Goal: Task Accomplishment & Management: Manage account settings

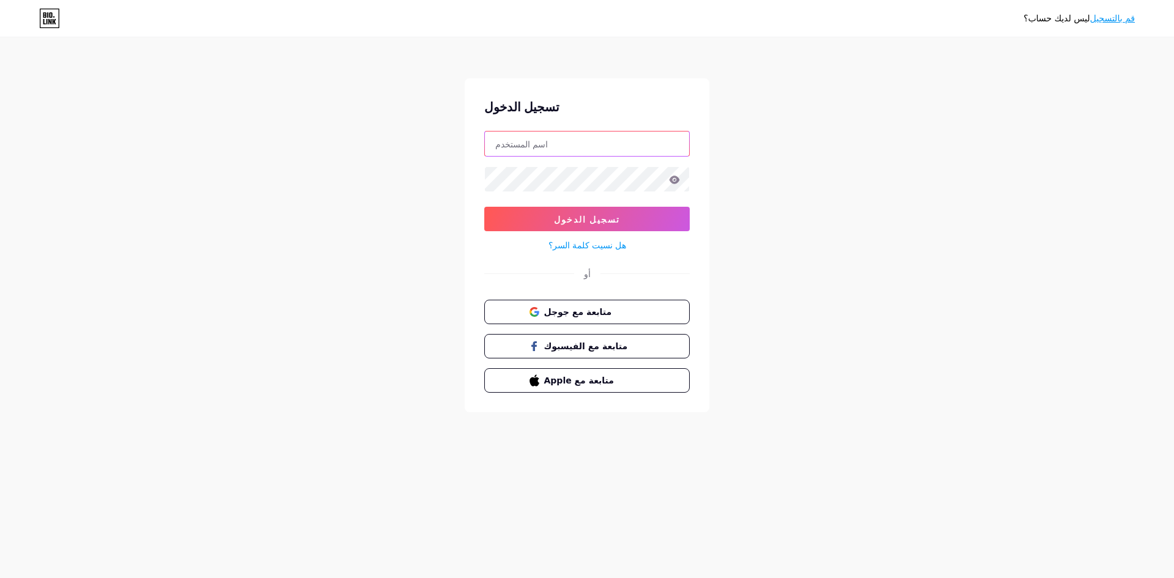
type input "[EMAIL_ADDRESS][DOMAIN_NAME]"
click at [585, 145] on input "[EMAIL_ADDRESS][DOMAIN_NAME]" at bounding box center [587, 143] width 204 height 24
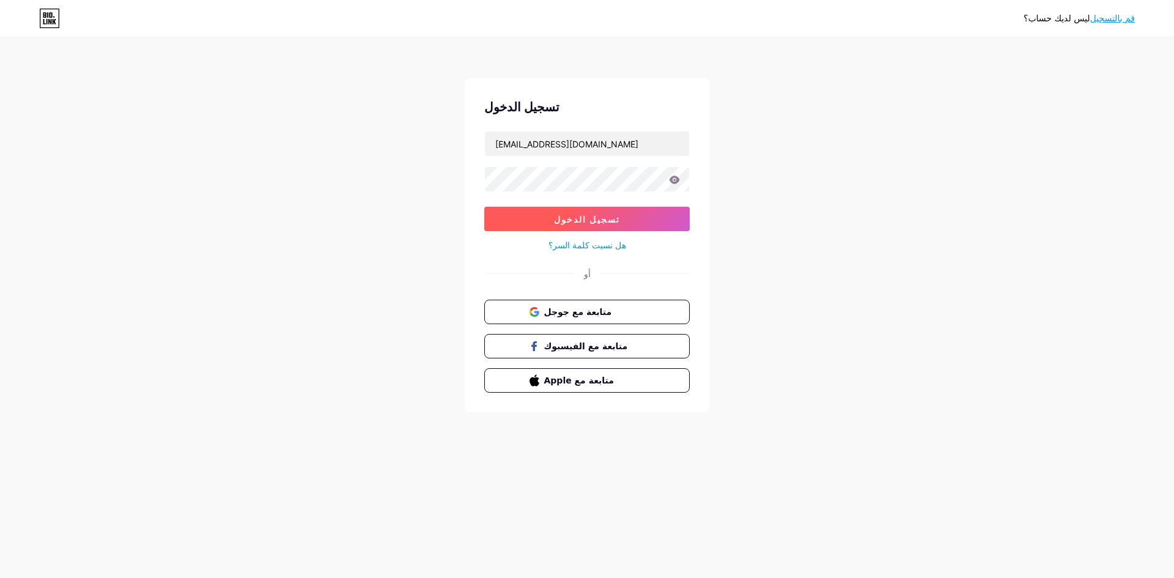
click at [578, 210] on button "تسجيل الدخول" at bounding box center [586, 219] width 205 height 24
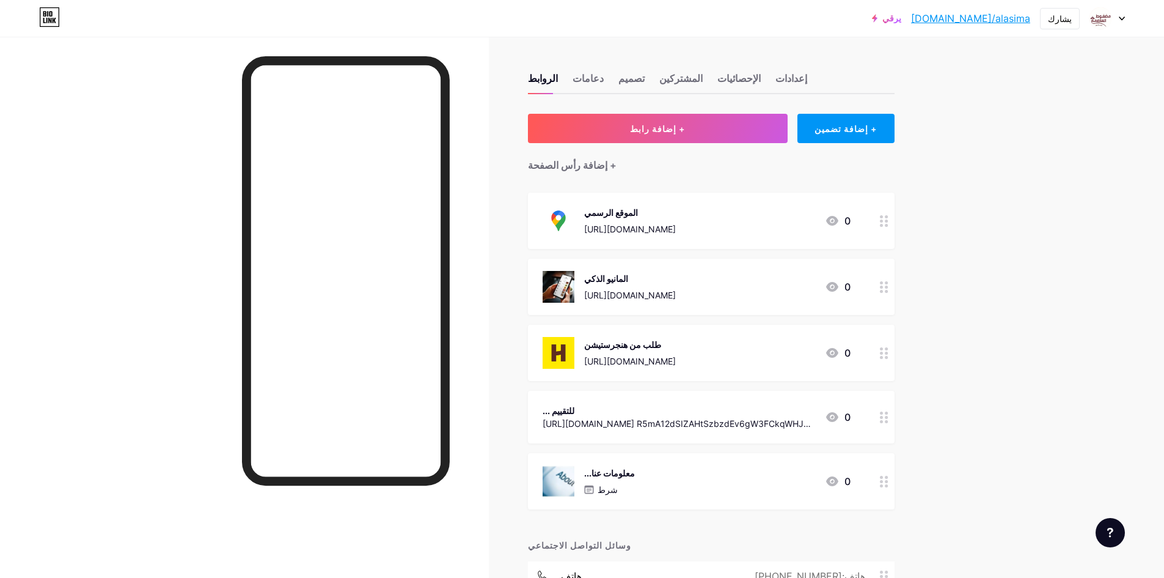
scroll to position [183, 0]
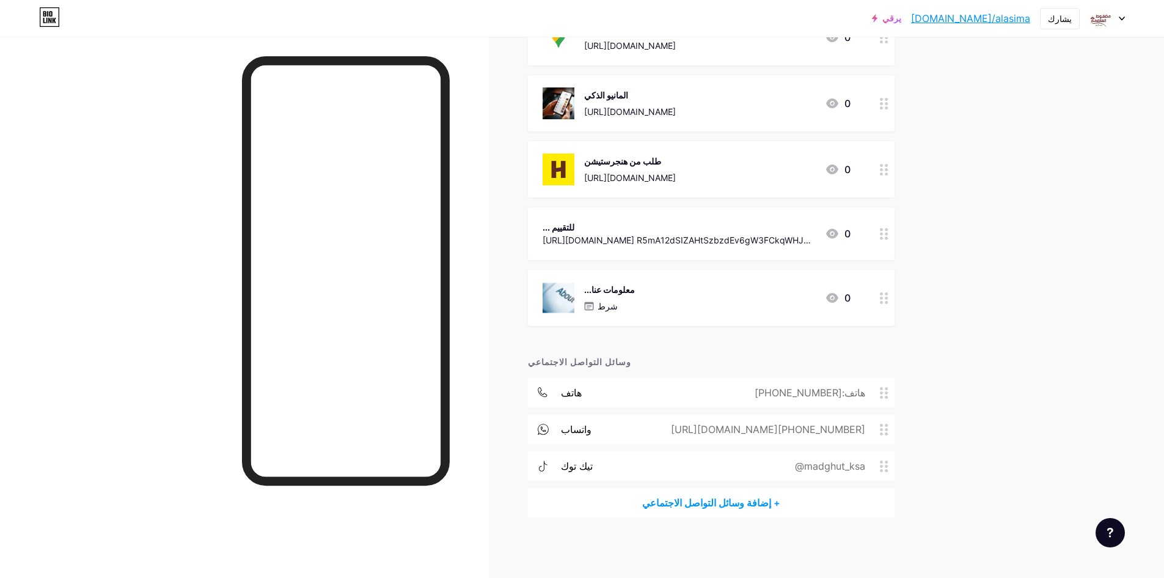
click at [743, 491] on div "+ إضافة وسائل التواصل الاجتماعي" at bounding box center [711, 502] width 367 height 29
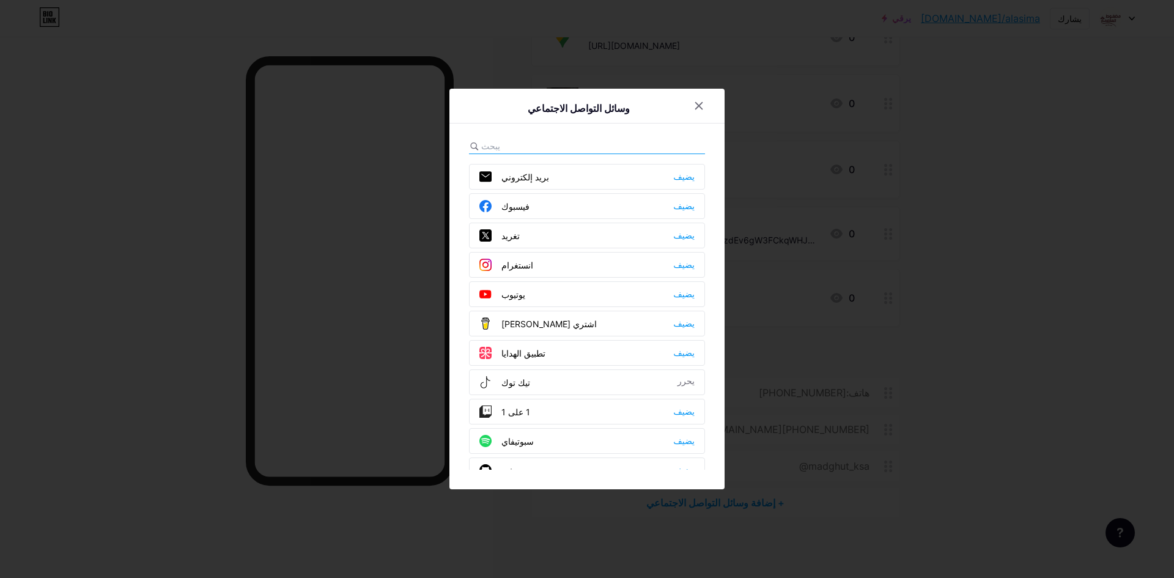
click at [540, 258] on div "انستغرام يضيف" at bounding box center [587, 265] width 236 height 26
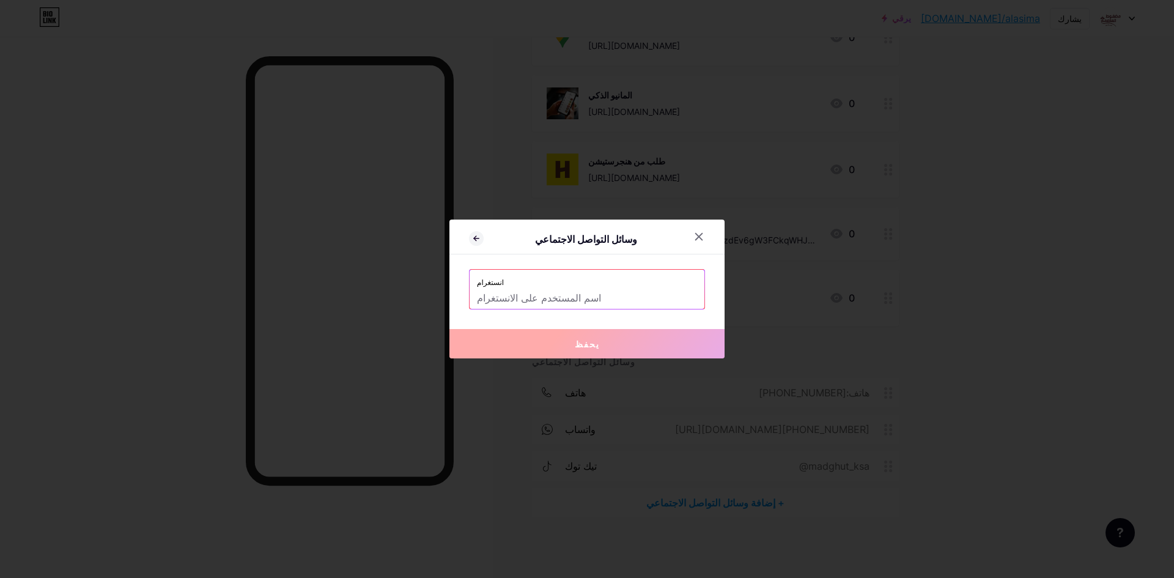
click at [542, 296] on input "text" at bounding box center [587, 298] width 220 height 21
paste input "[URL][DOMAIN_NAME]"
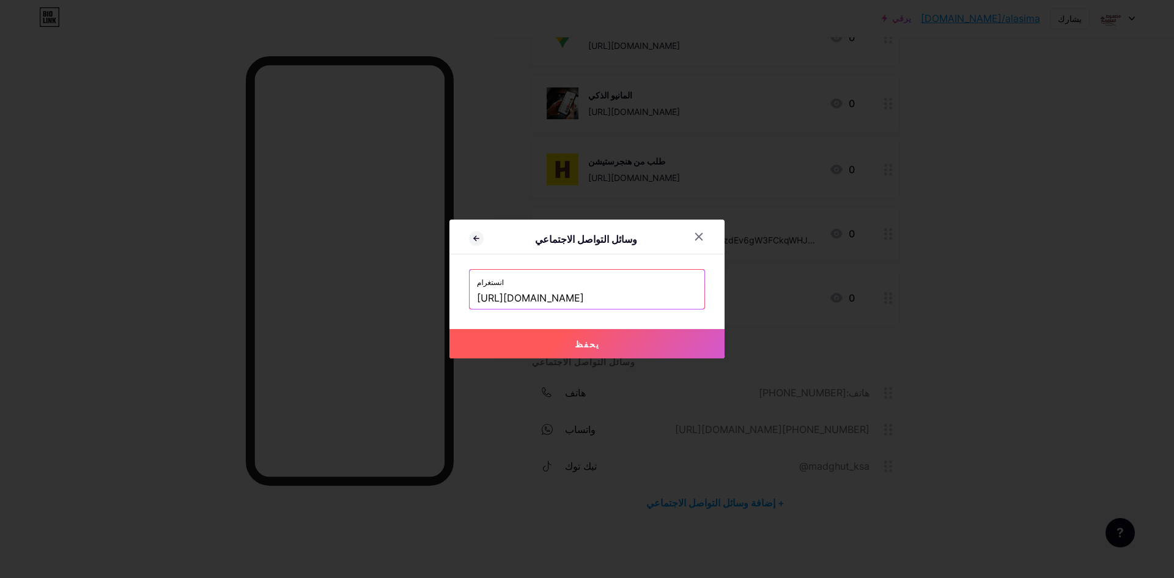
click at [621, 352] on button "يحفظ" at bounding box center [586, 343] width 275 height 29
type input "[URL][DOMAIN_NAME][DOMAIN_NAME]"
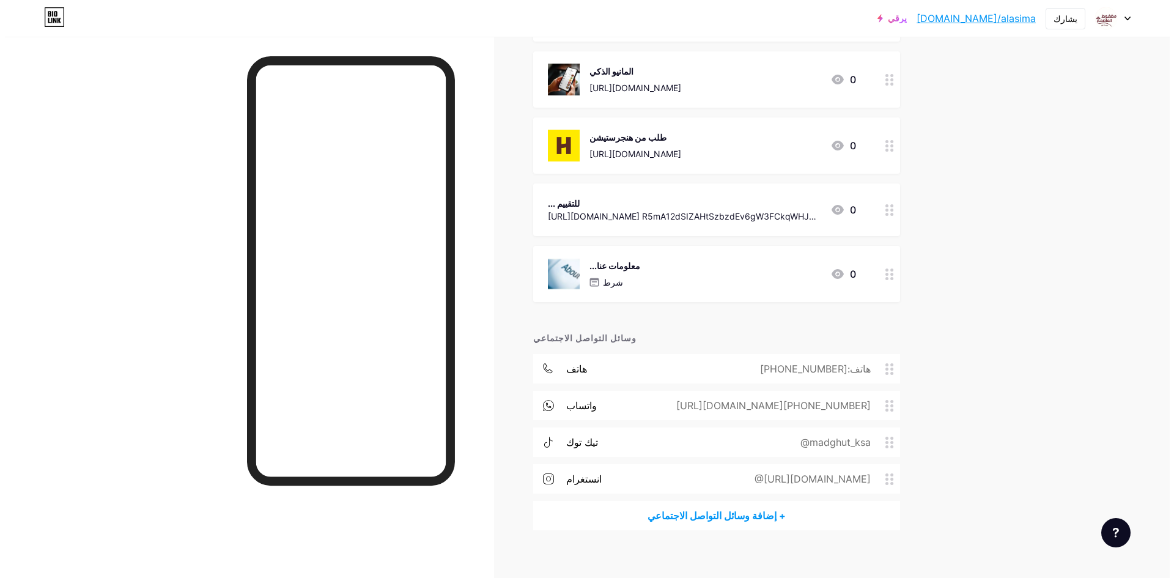
scroll to position [220, 0]
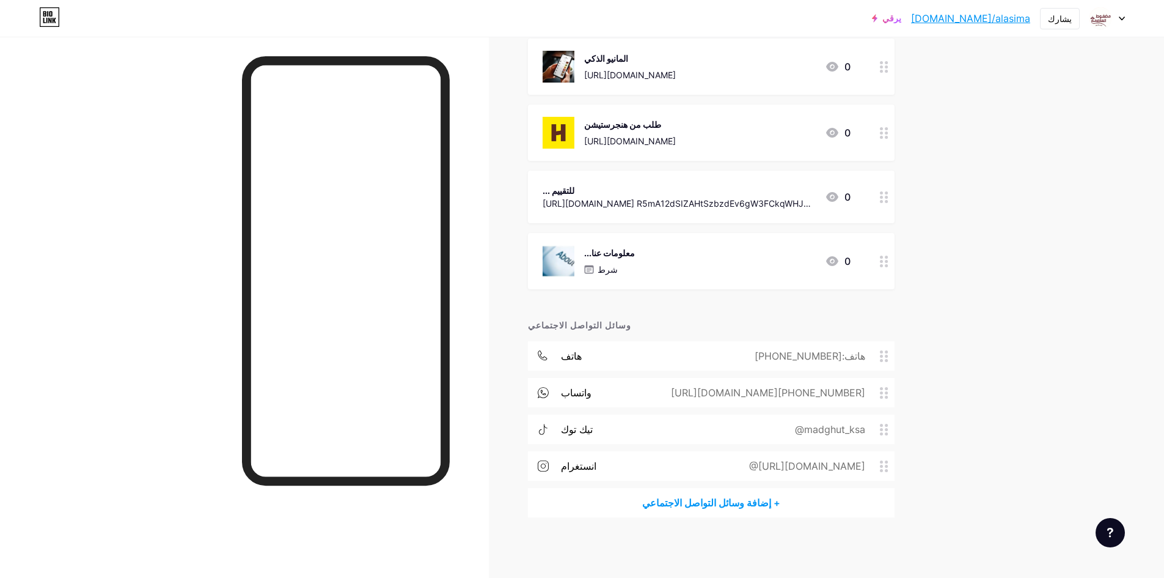
click at [795, 199] on font "[URL][DOMAIN_NAME] R5mA12dSIZAHtSzbzdEv6gW3FCkqWHJ45jRkAHzFHPz0J5eE%3D&q=%D9%85…" at bounding box center [679, 235] width 272 height 75
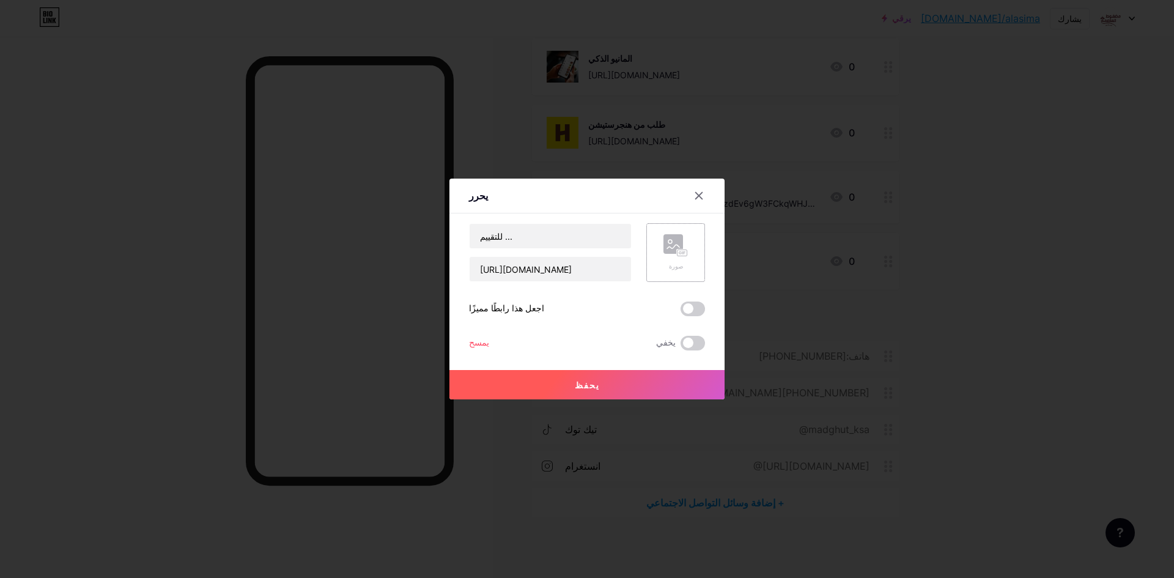
click at [691, 244] on div "صورة" at bounding box center [675, 252] width 59 height 59
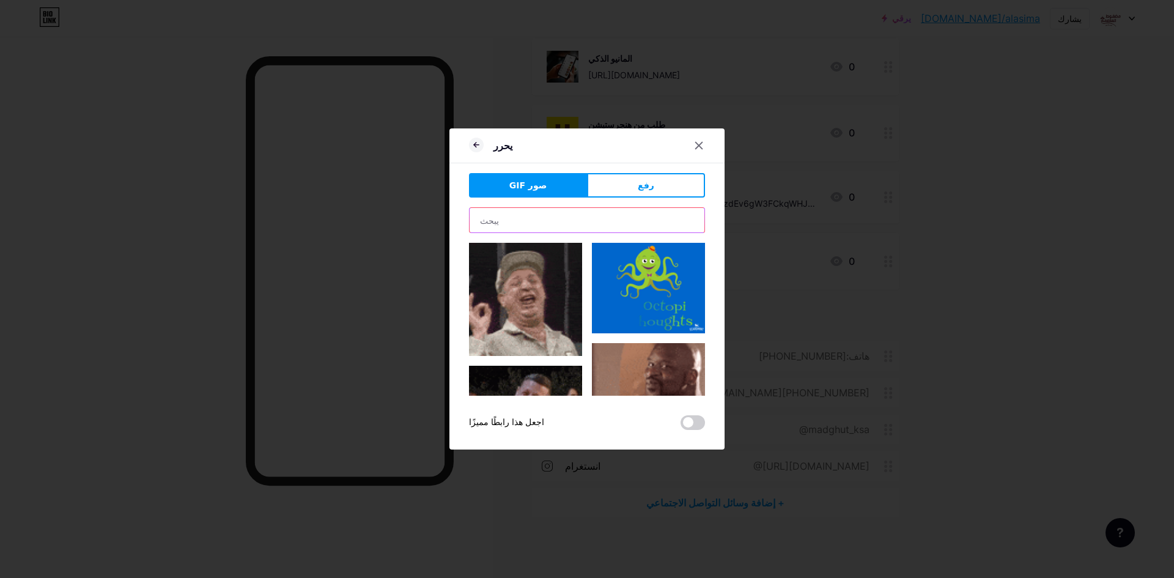
click at [623, 219] on input "text" at bounding box center [586, 220] width 235 height 24
type input "Review"
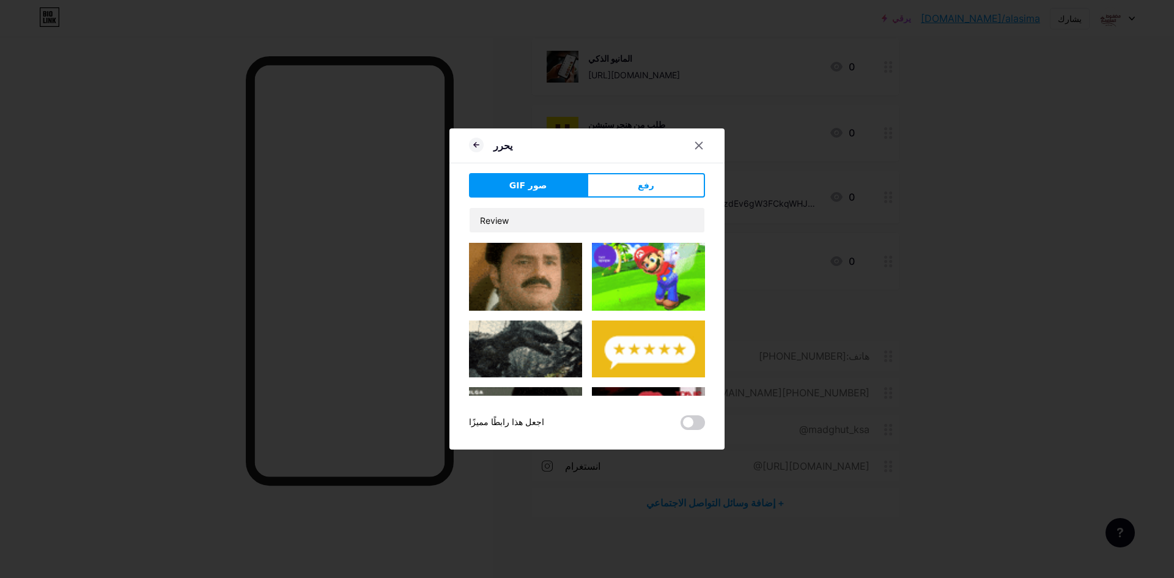
click at [658, 332] on img at bounding box center [648, 348] width 113 height 57
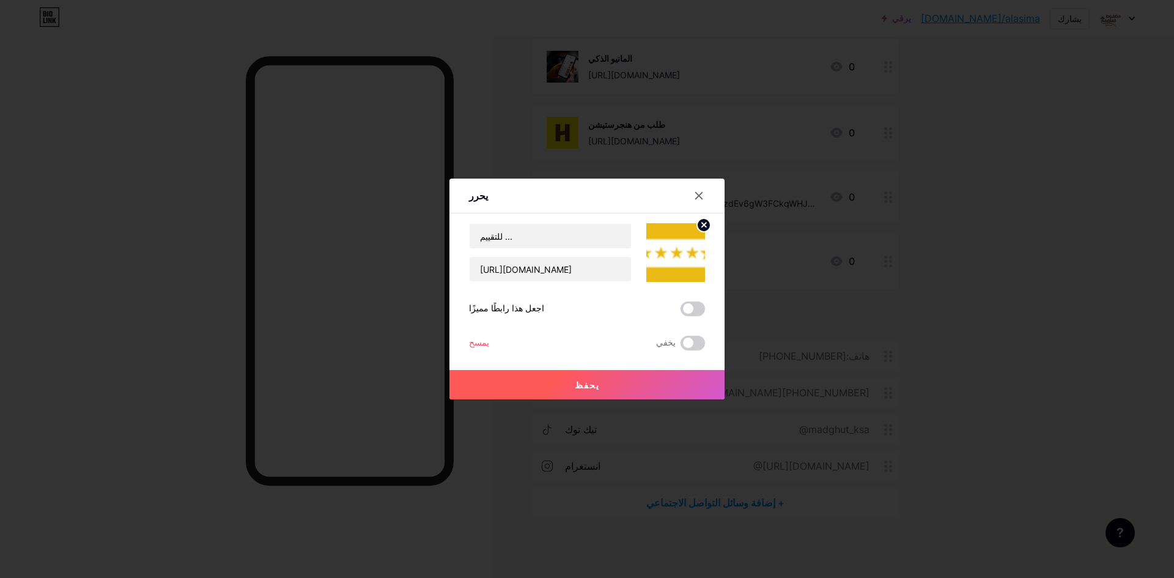
click at [581, 376] on button "يحفظ" at bounding box center [586, 384] width 275 height 29
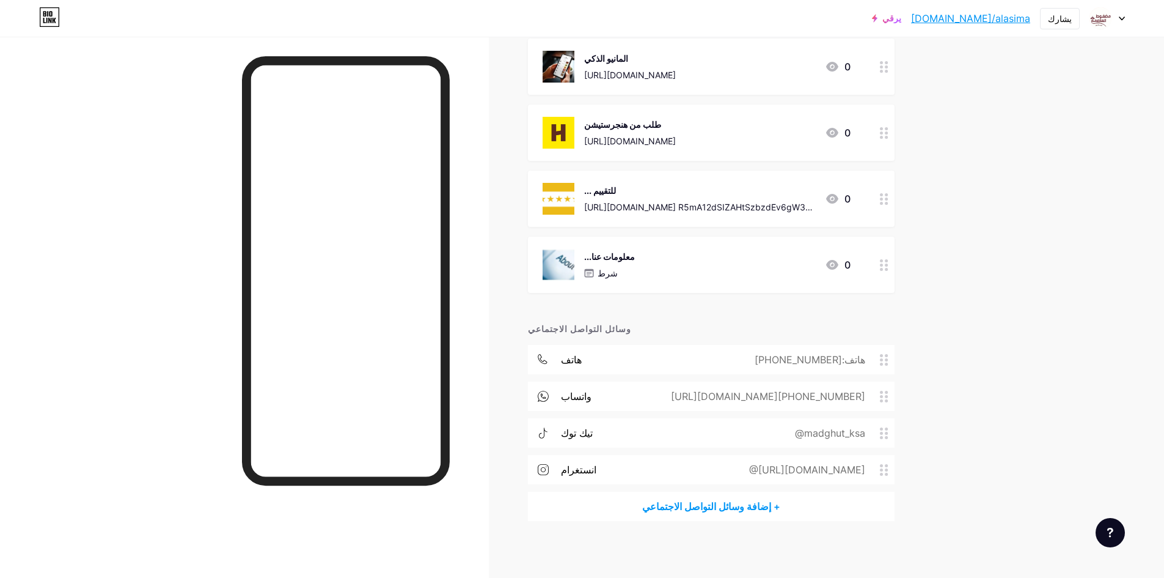
click at [675, 196] on div "للتقييم ... [URL][DOMAIN_NAME] R5mA12dSIZAHtSzbzdEv6gW3FCkqWHJ45jRkAHzFHPz0J5eE…" at bounding box center [699, 199] width 231 height 32
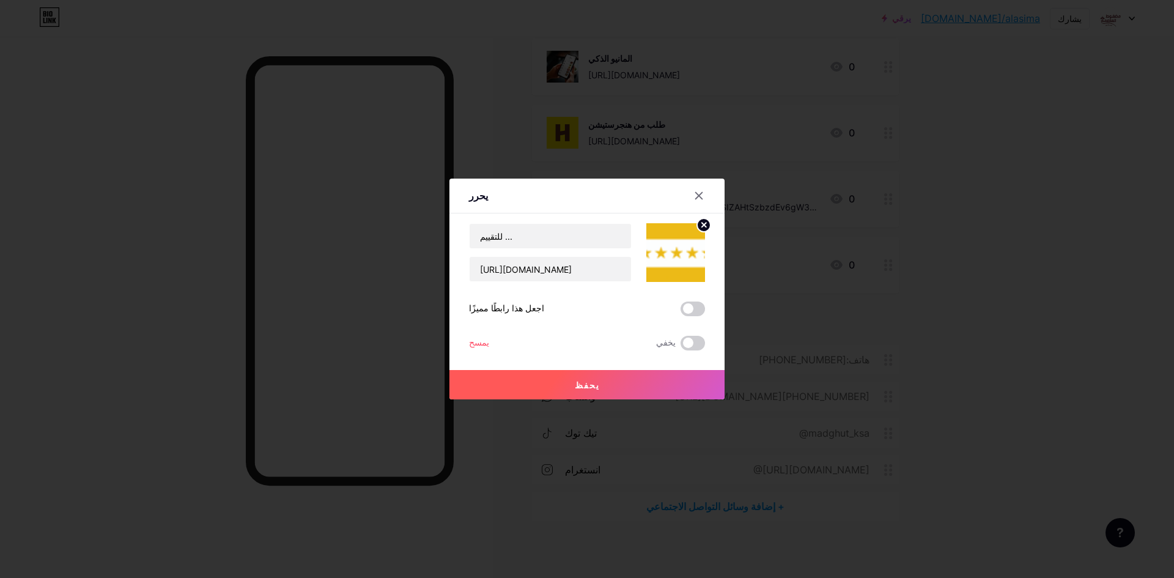
click at [662, 258] on img at bounding box center [675, 252] width 59 height 59
click at [708, 222] on circle at bounding box center [703, 224] width 13 height 13
click at [687, 242] on icon at bounding box center [675, 245] width 24 height 23
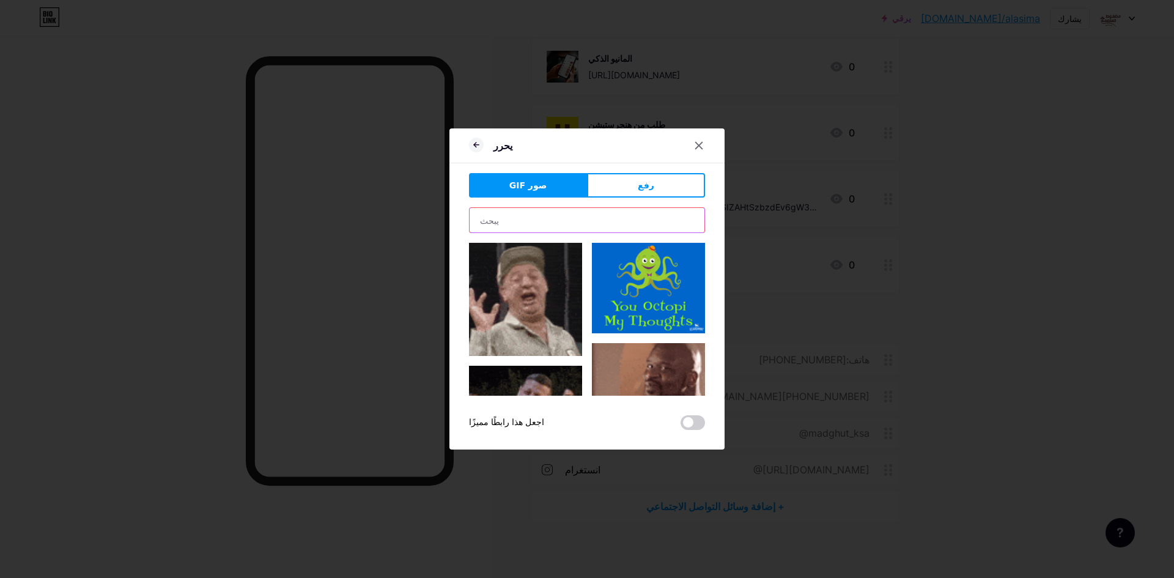
click at [580, 224] on input "text" at bounding box center [586, 220] width 235 height 24
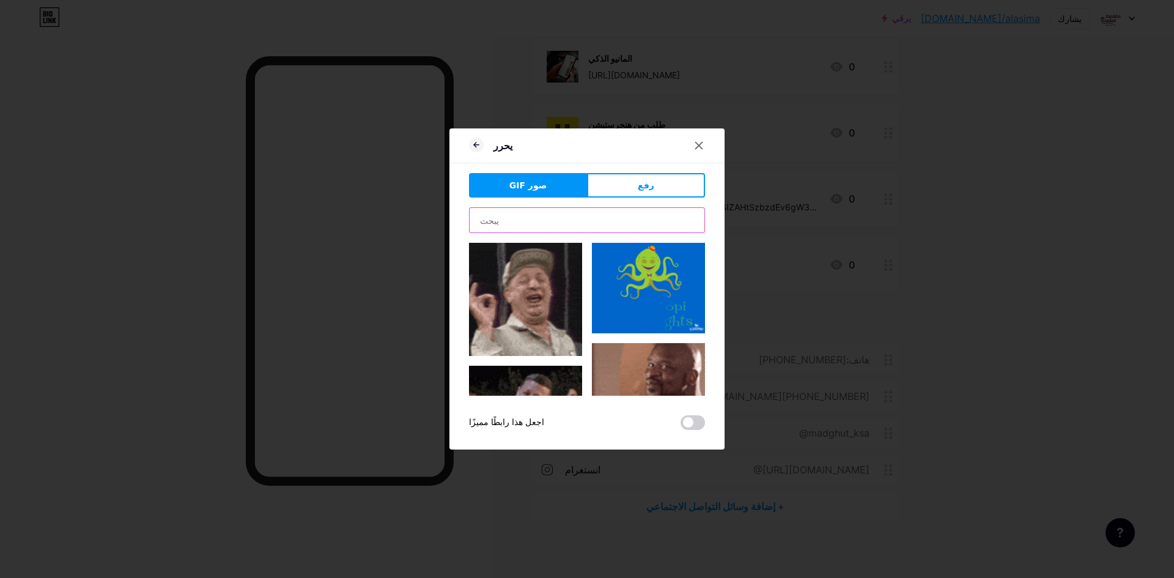
type input "Review"
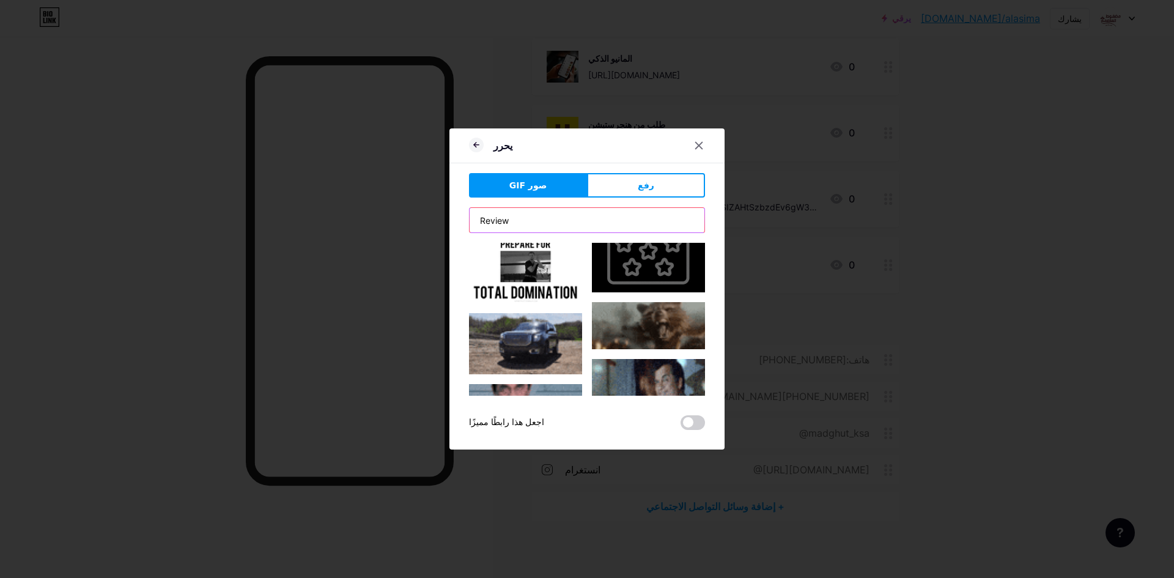
scroll to position [367, 0]
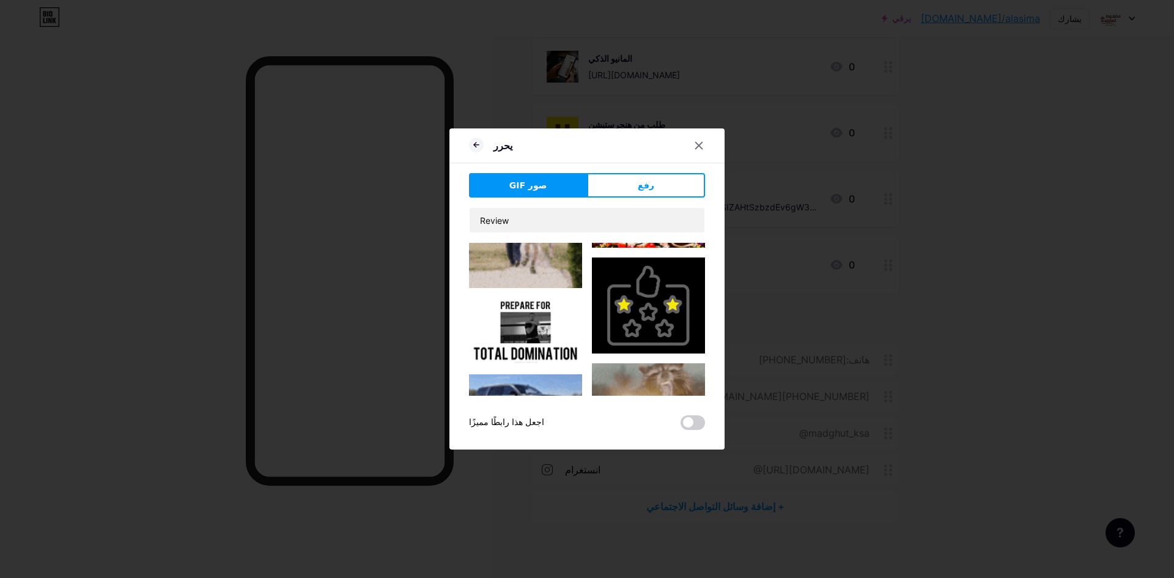
click at [640, 287] on img at bounding box center [648, 304] width 113 height 95
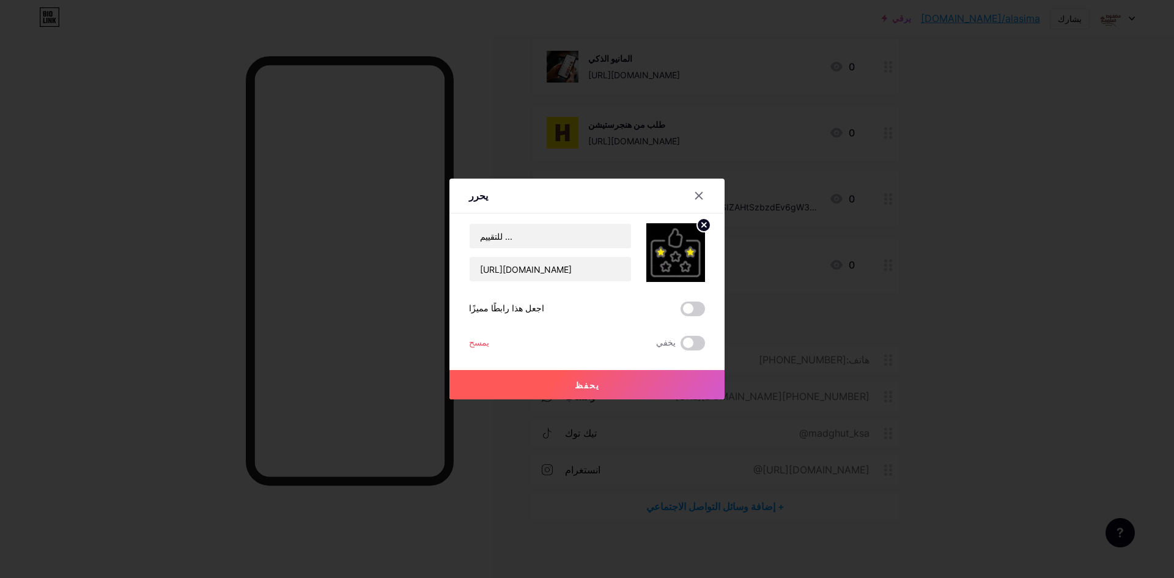
click at [696, 310] on span at bounding box center [692, 308] width 24 height 15
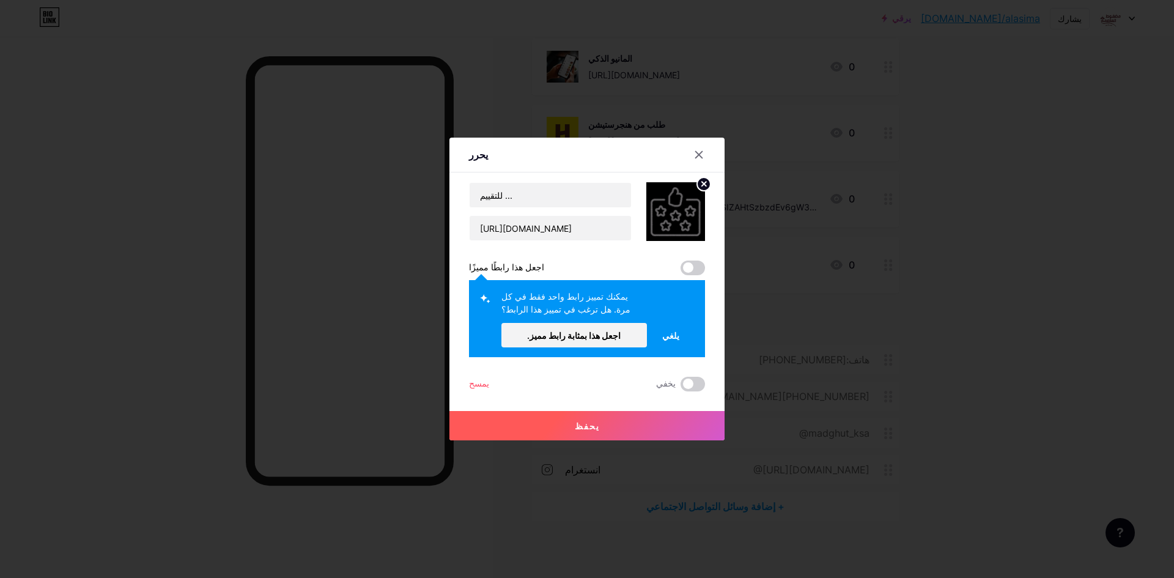
click at [664, 422] on button "يحفظ" at bounding box center [586, 425] width 275 height 29
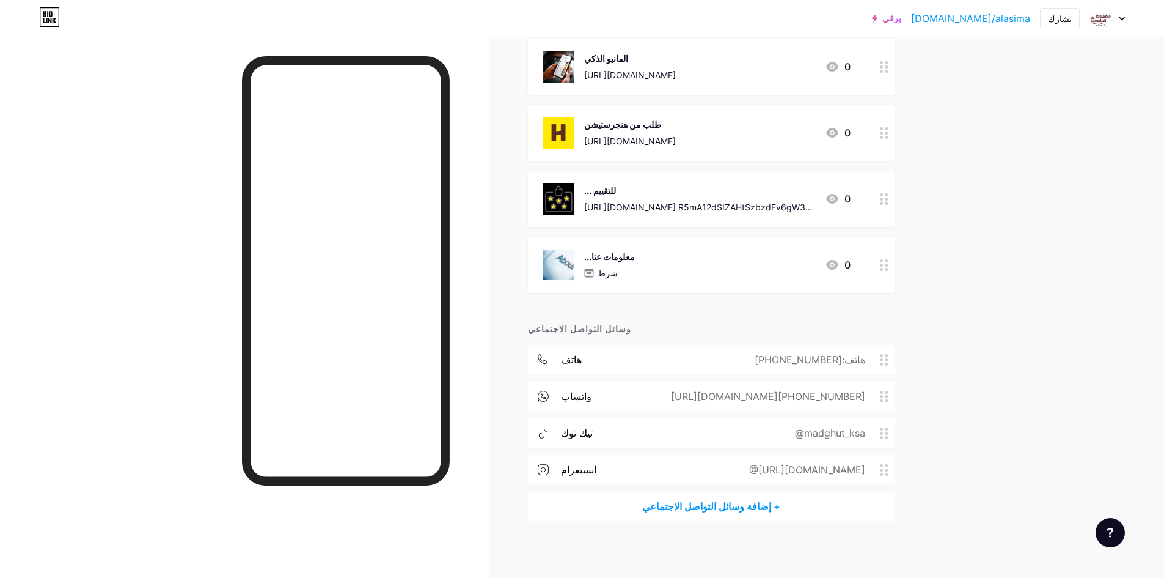
click at [672, 274] on div "معلومات عنا... شرط 0" at bounding box center [697, 265] width 308 height 32
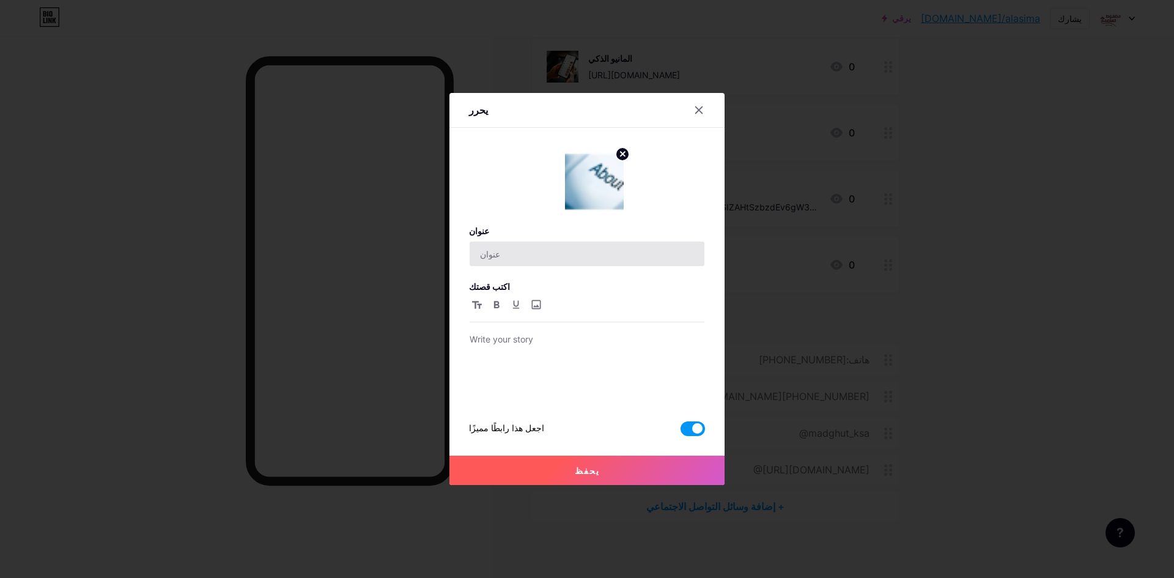
type input "معلومات عنا..."
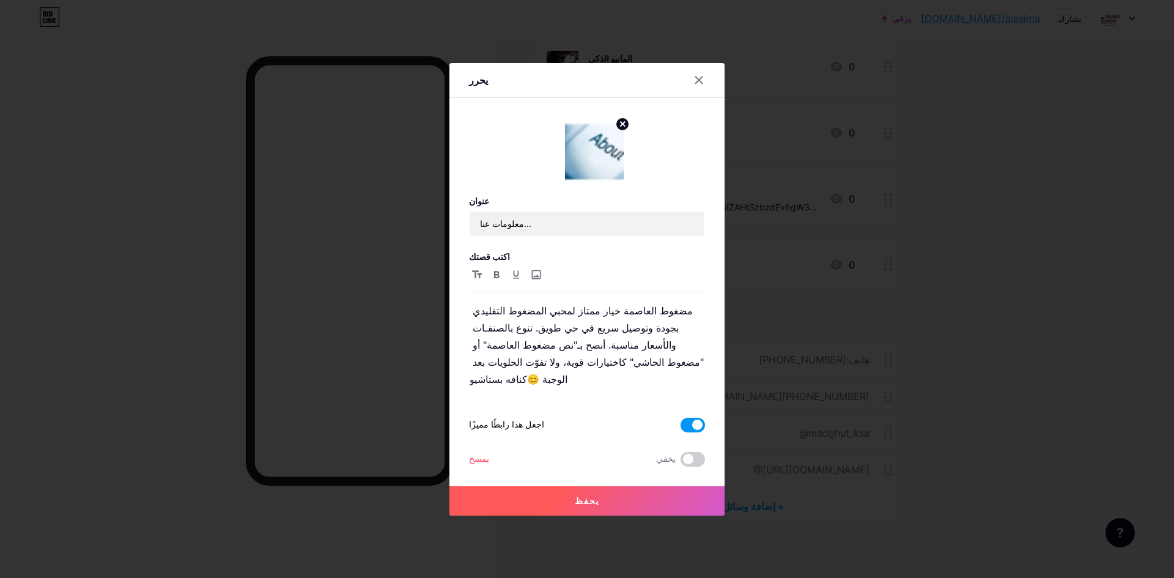
click at [606, 165] on img at bounding box center [594, 151] width 59 height 59
click at [623, 130] on circle at bounding box center [622, 123] width 13 height 13
click at [603, 154] on icon at bounding box center [594, 144] width 24 height 23
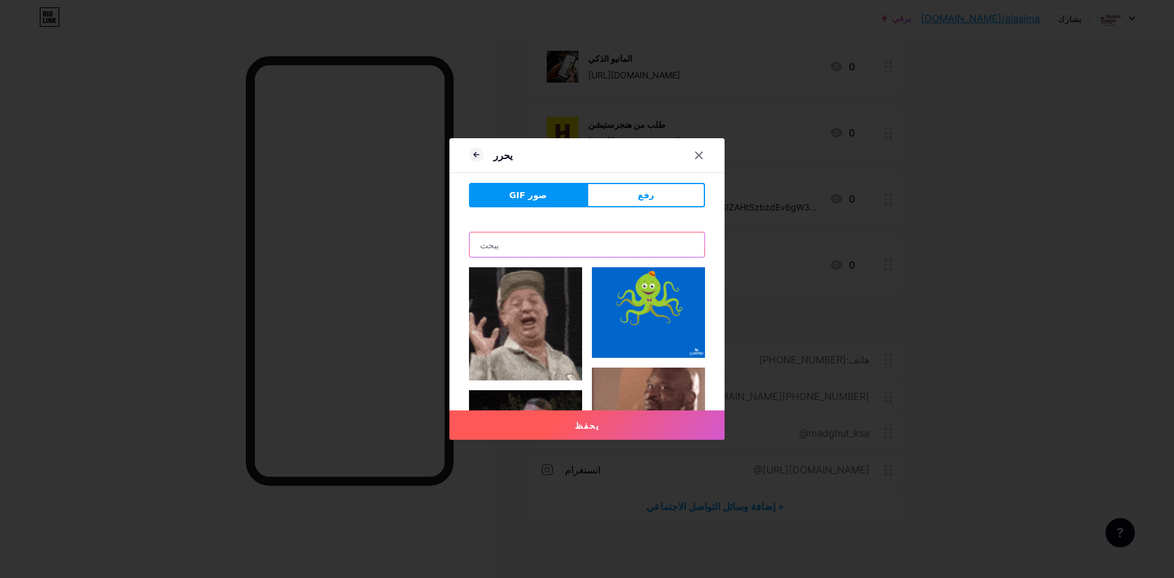
click at [615, 239] on input "text" at bounding box center [586, 244] width 235 height 24
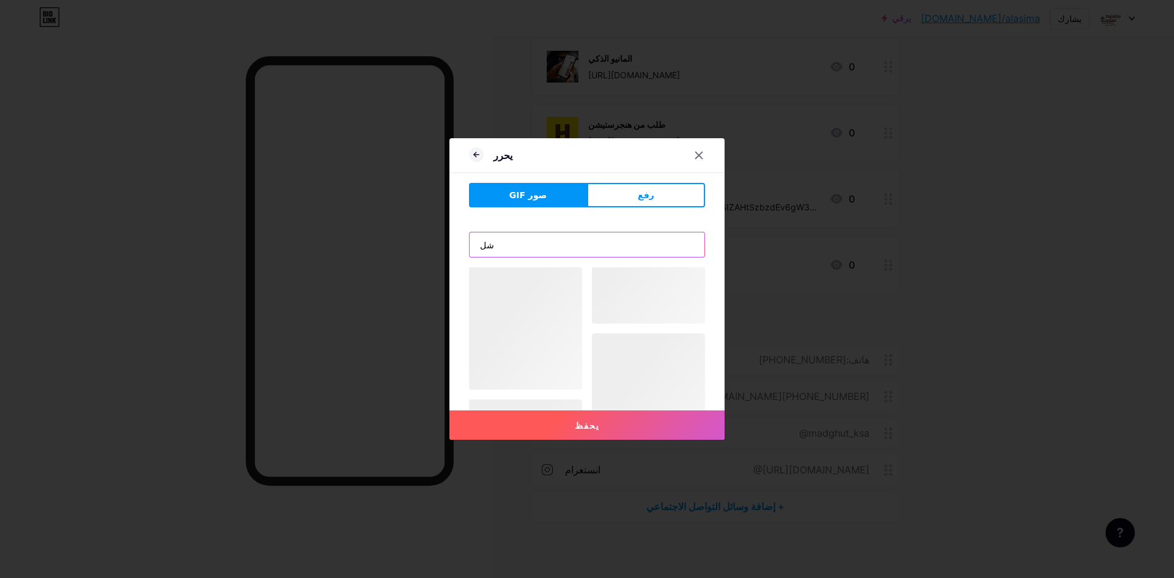
type input "ش"
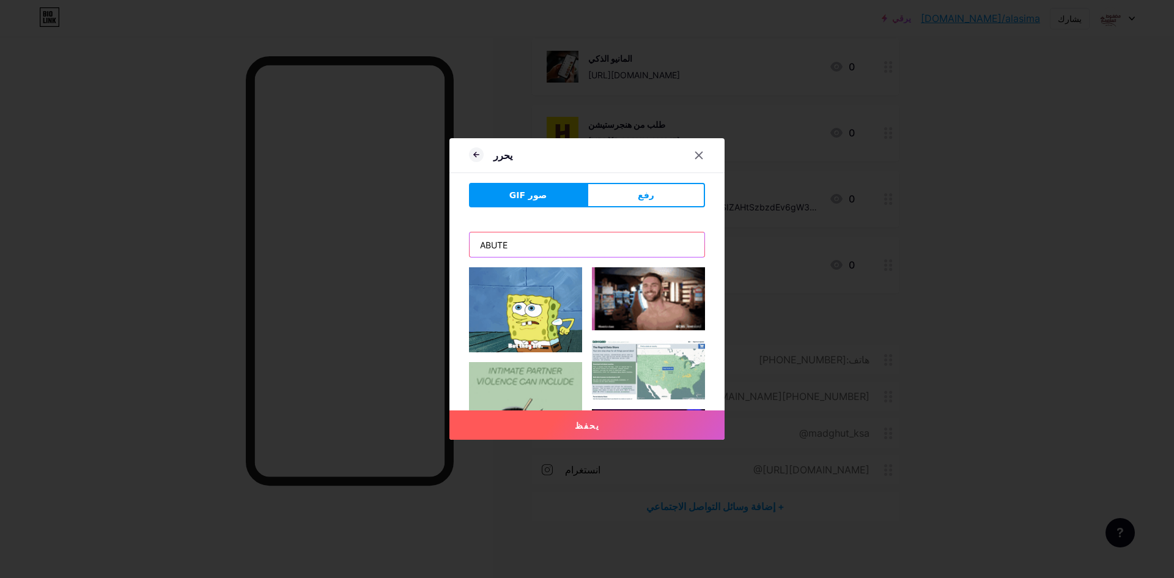
type input "ABUTE"
click at [449, 410] on button "يحفظ" at bounding box center [586, 424] width 275 height 29
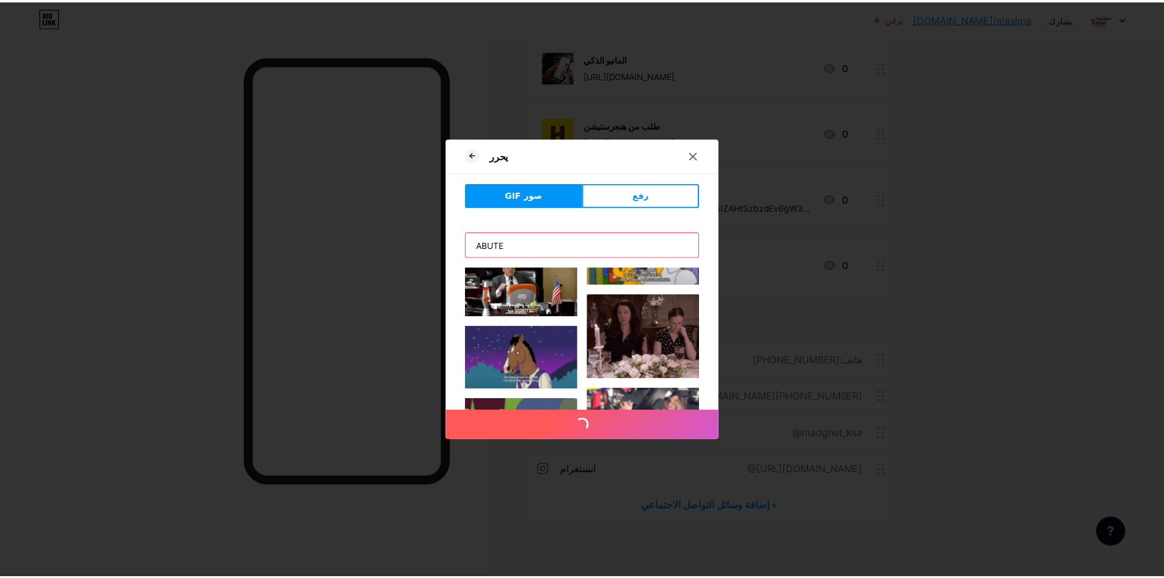
scroll to position [0, 0]
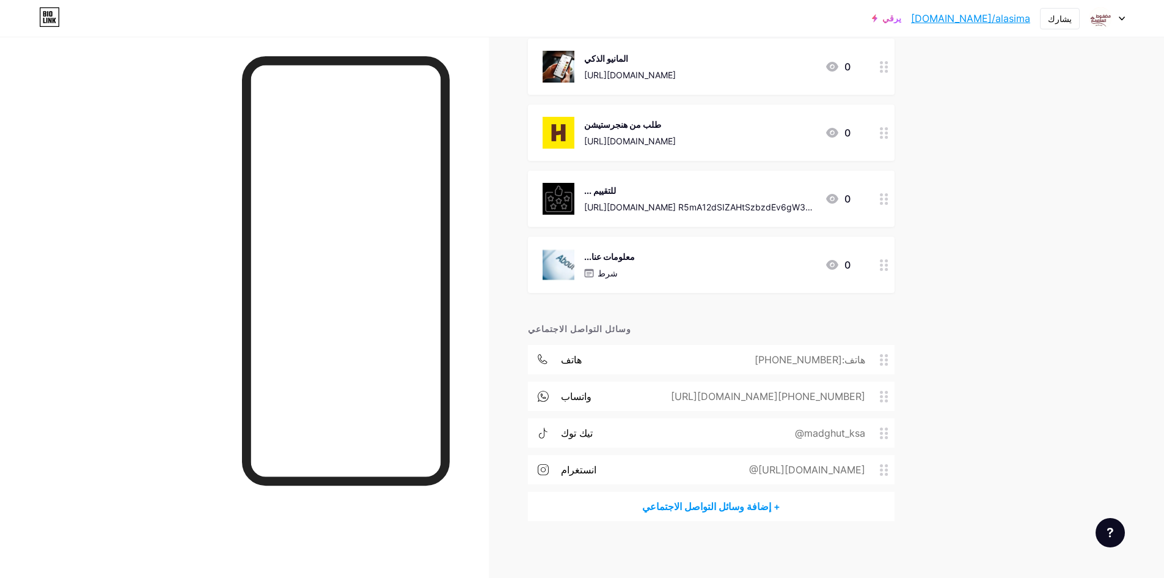
click at [677, 267] on div "معلومات عنا... شرط 0" at bounding box center [697, 265] width 308 height 32
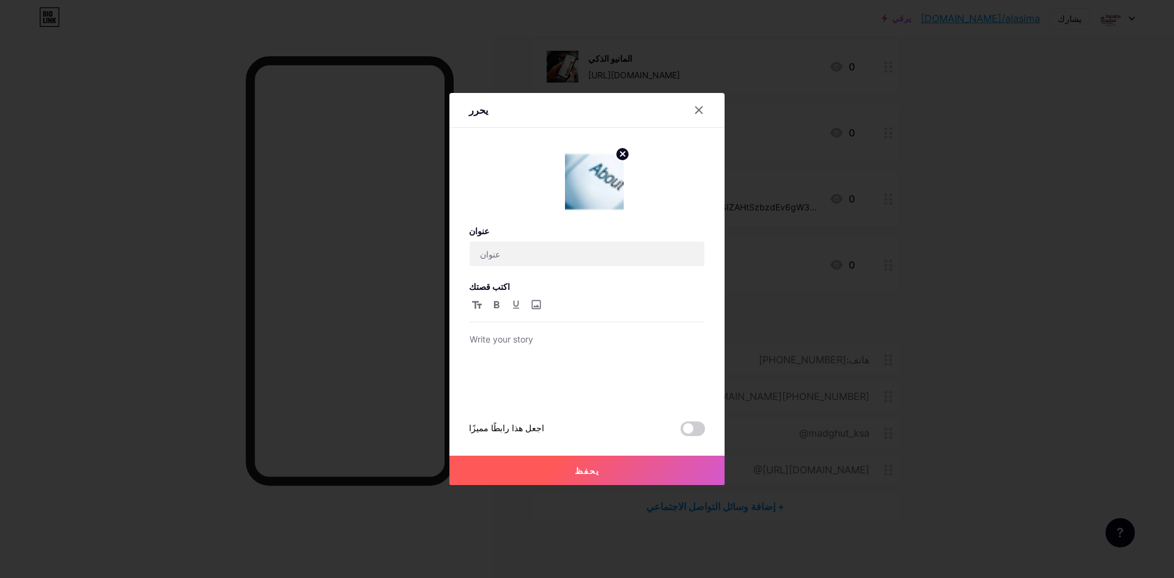
type input "معلومات عنا..."
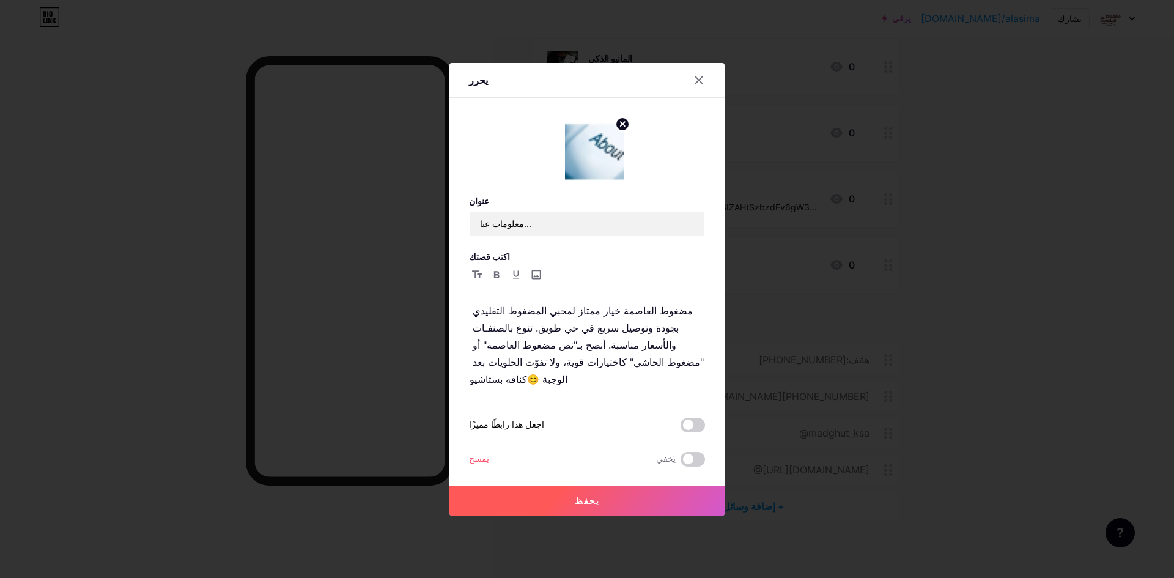
click at [753, 279] on div at bounding box center [587, 289] width 1174 height 578
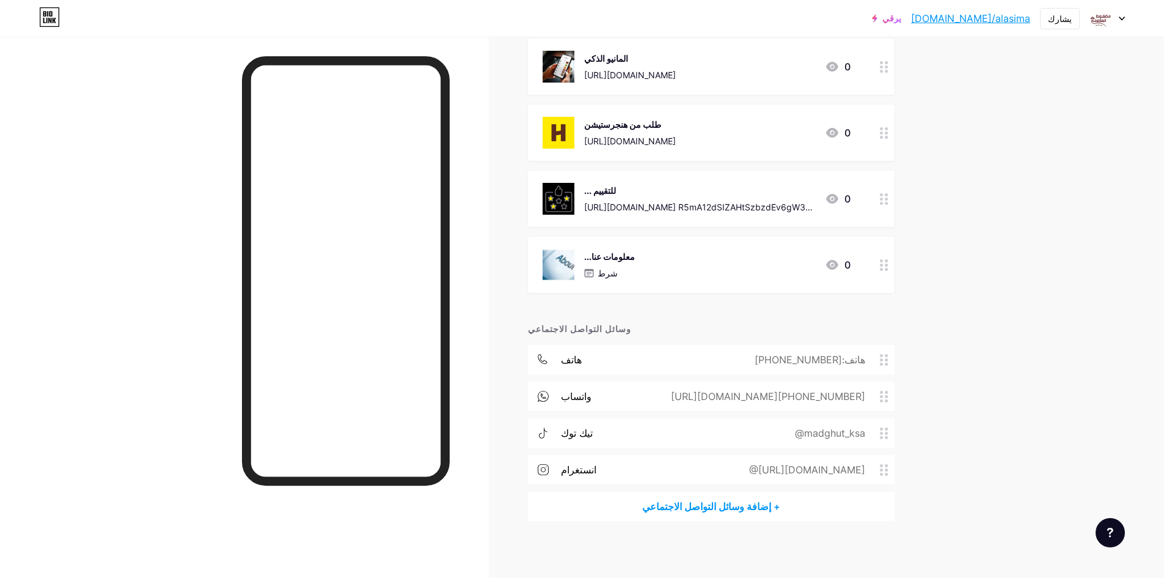
click at [692, 257] on div "معلومات عنا... شرط 0" at bounding box center [697, 265] width 308 height 32
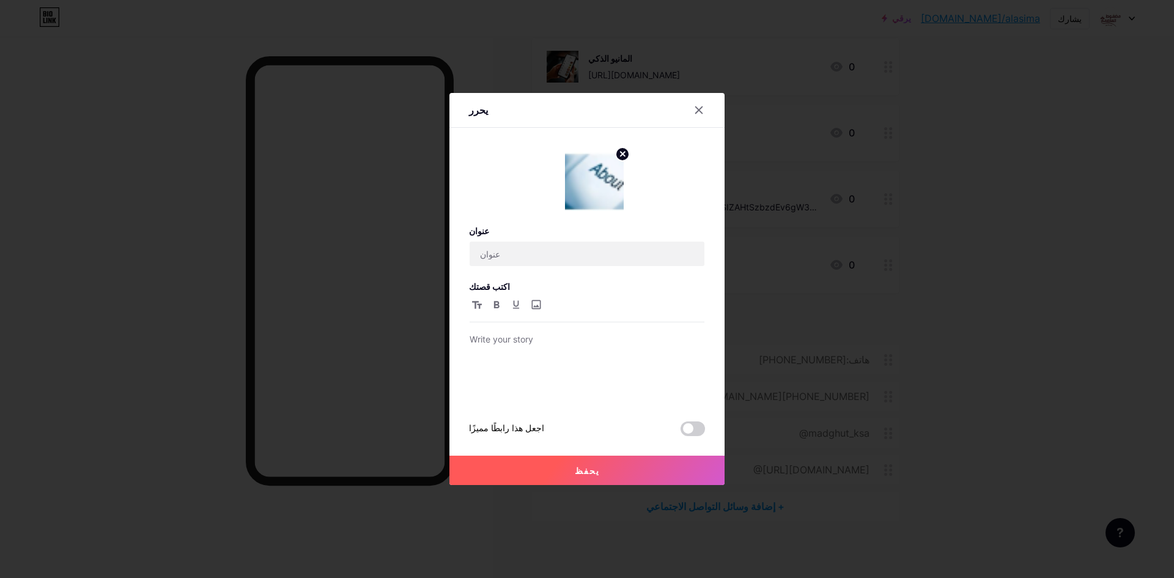
type input "معلومات عنا..."
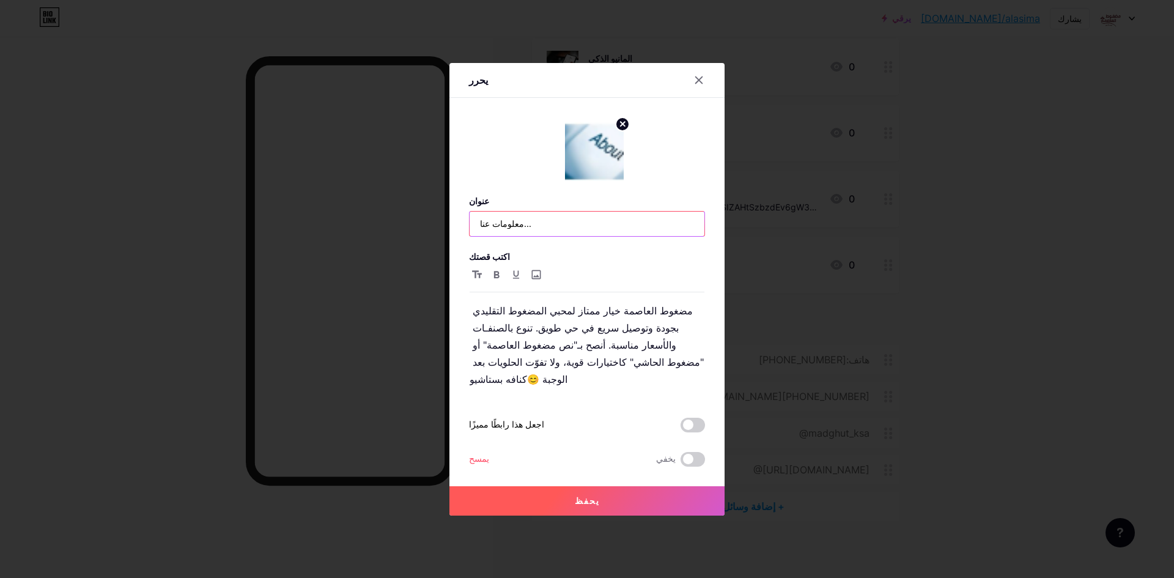
click at [588, 235] on input "معلومات عنا..." at bounding box center [586, 223] width 235 height 24
click at [614, 162] on img at bounding box center [594, 151] width 59 height 59
click at [621, 126] on icon at bounding box center [622, 124] width 4 height 4
click at [599, 155] on rect at bounding box center [601, 152] width 10 height 6
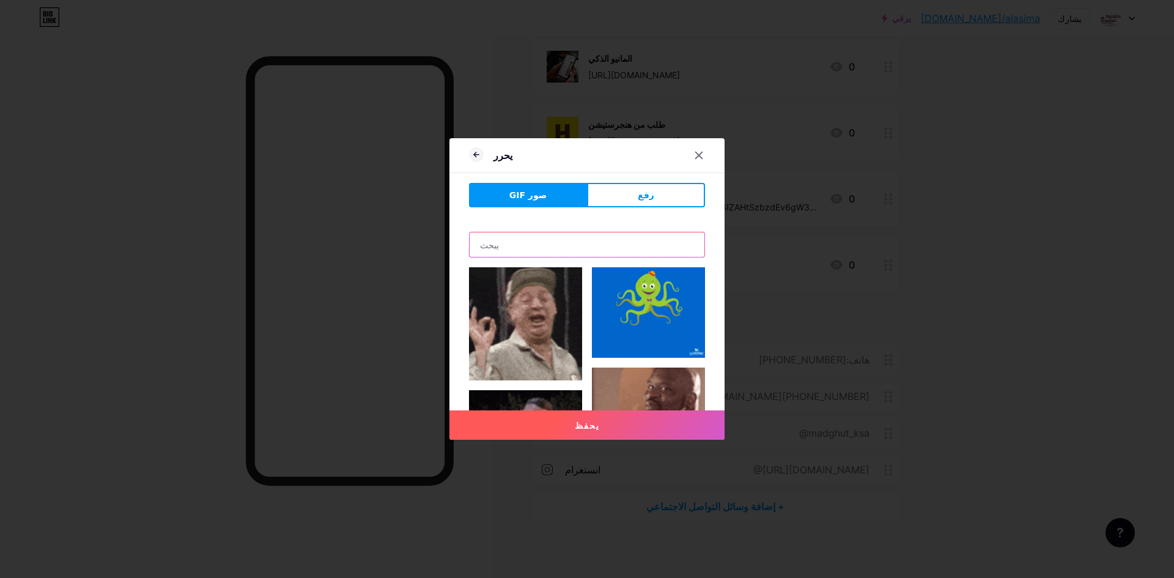
click at [541, 243] on input "text" at bounding box center [586, 244] width 235 height 24
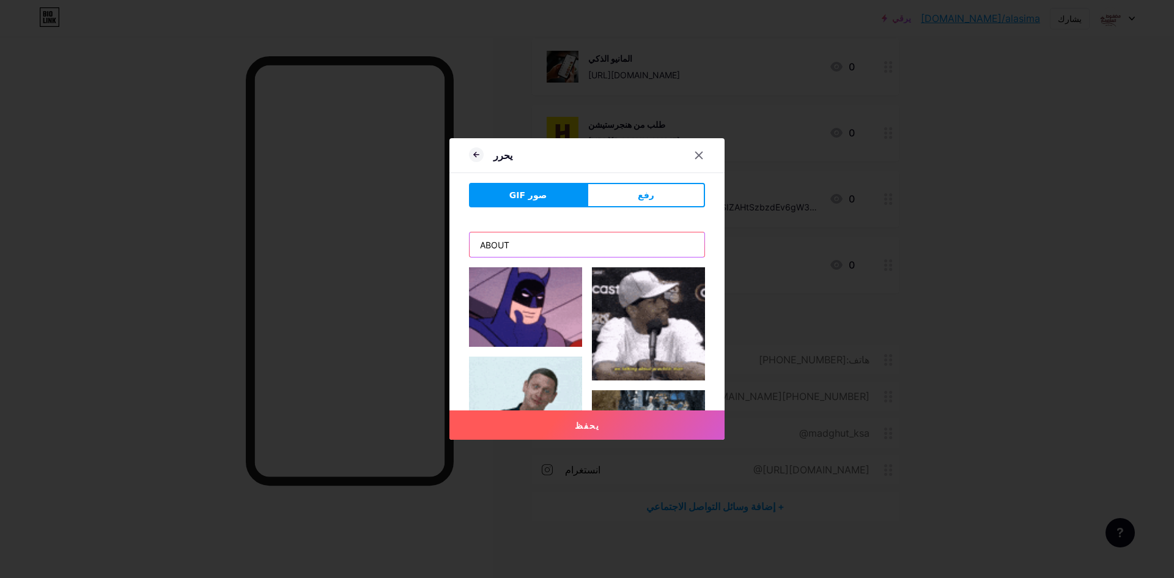
type input "ABOUT"
click at [449, 410] on button "يحفظ" at bounding box center [586, 424] width 275 height 29
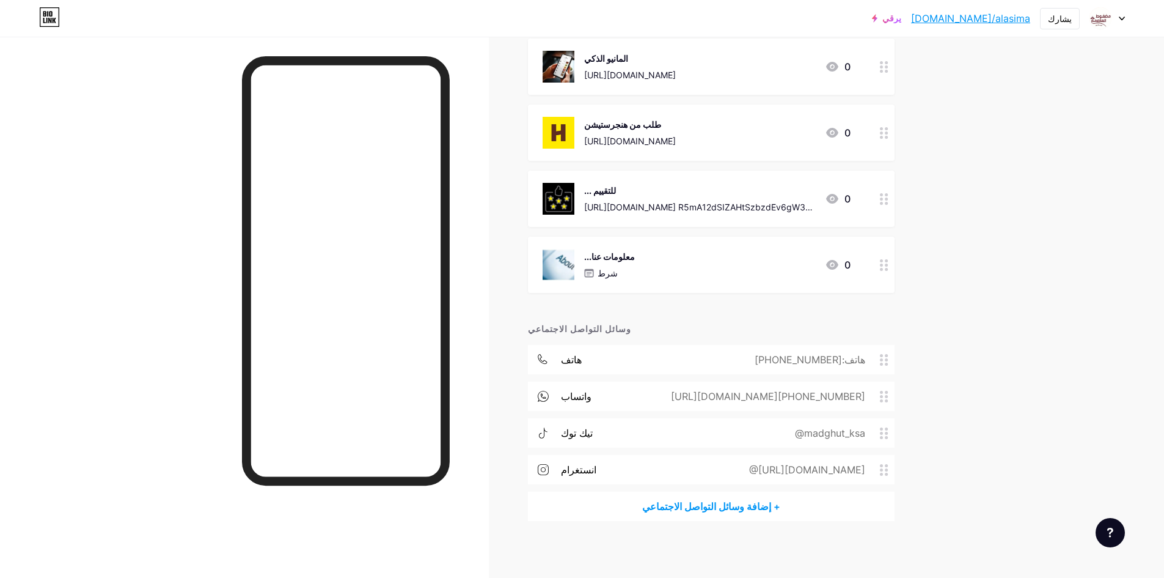
click at [661, 271] on div "معلومات عنا... شرط 0" at bounding box center [697, 265] width 308 height 32
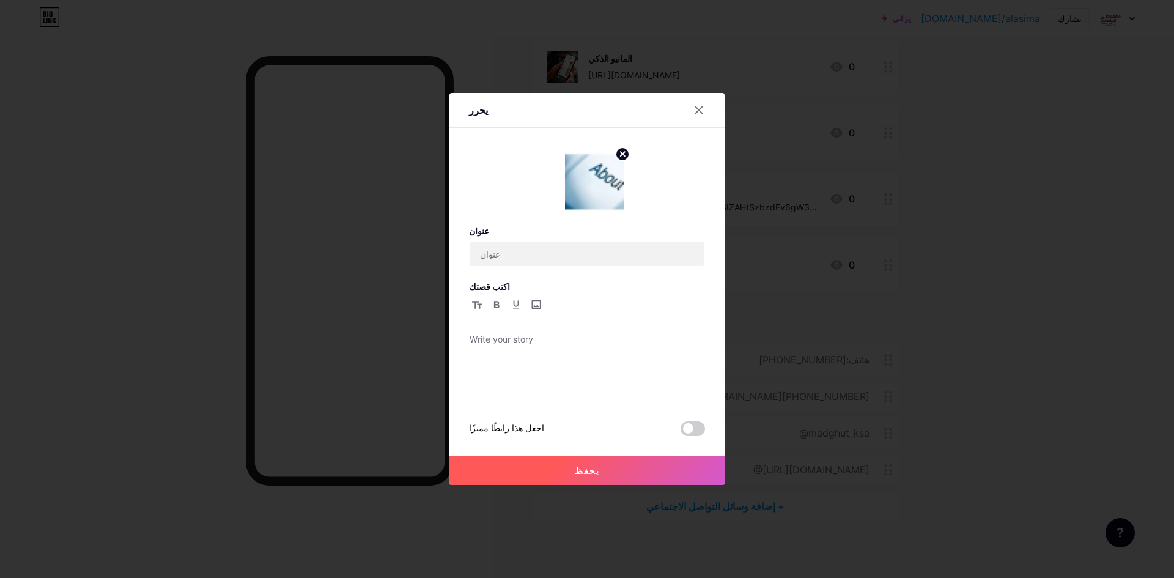
type input "معلومات عنا..."
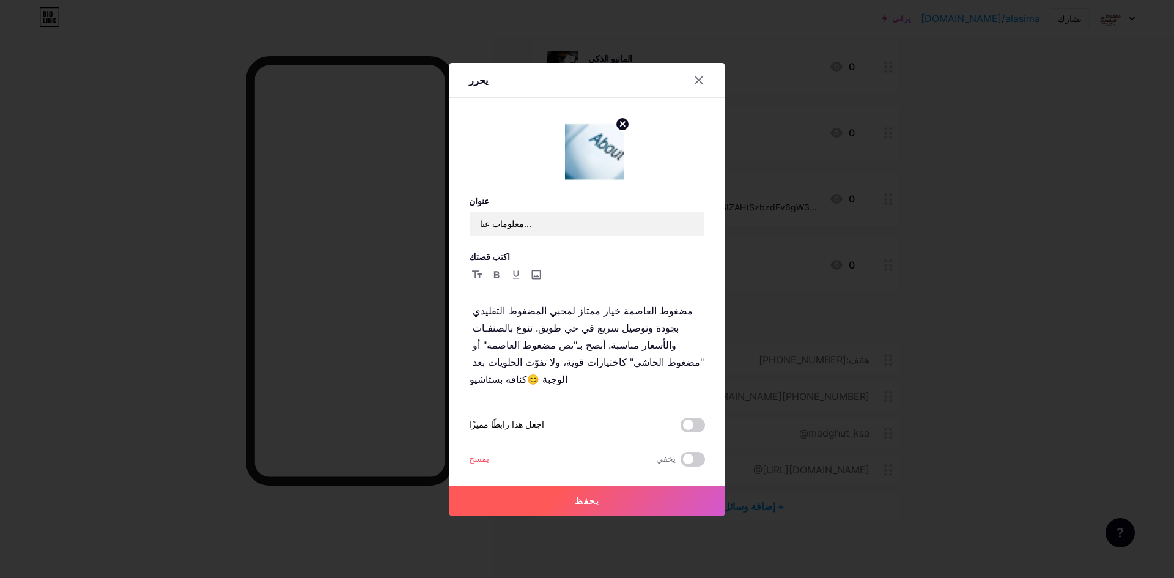
click at [766, 271] on div at bounding box center [587, 289] width 1174 height 578
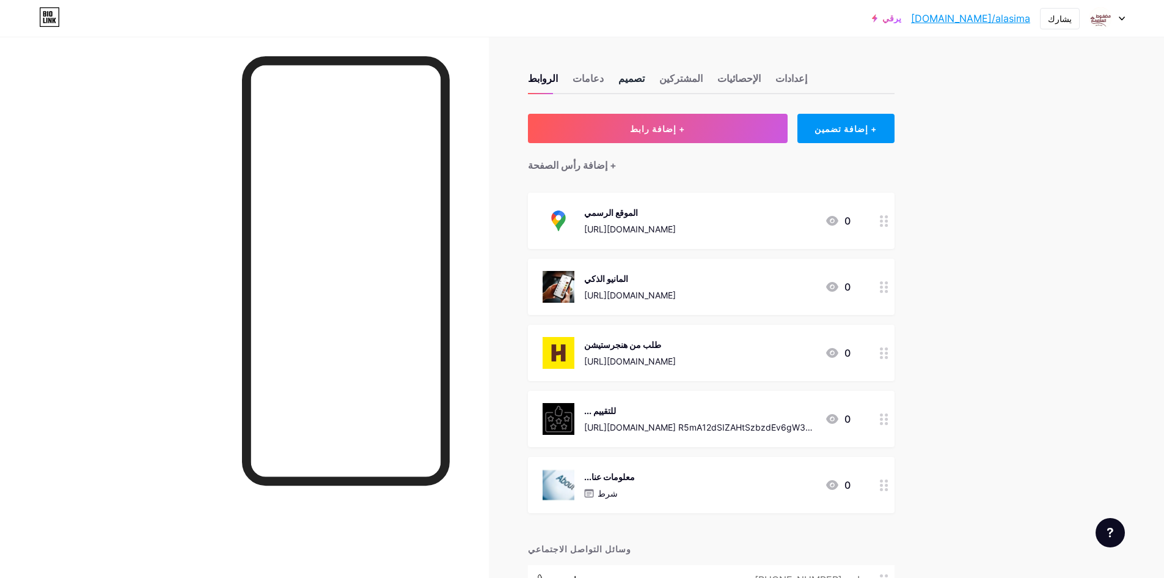
click at [625, 78] on font "تصميم" at bounding box center [632, 78] width 26 height 12
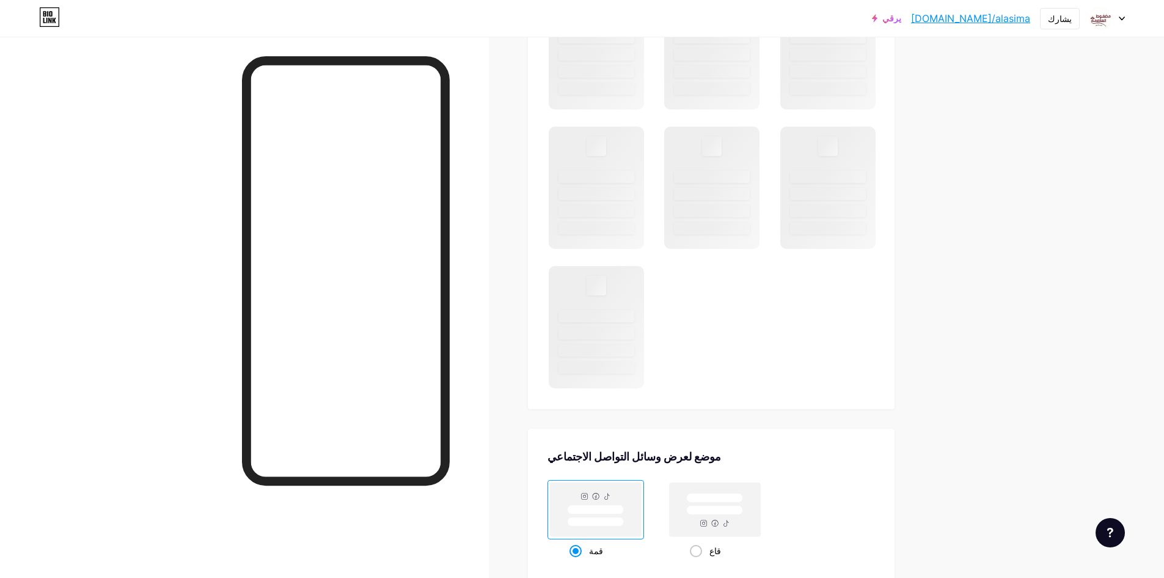
scroll to position [913, 0]
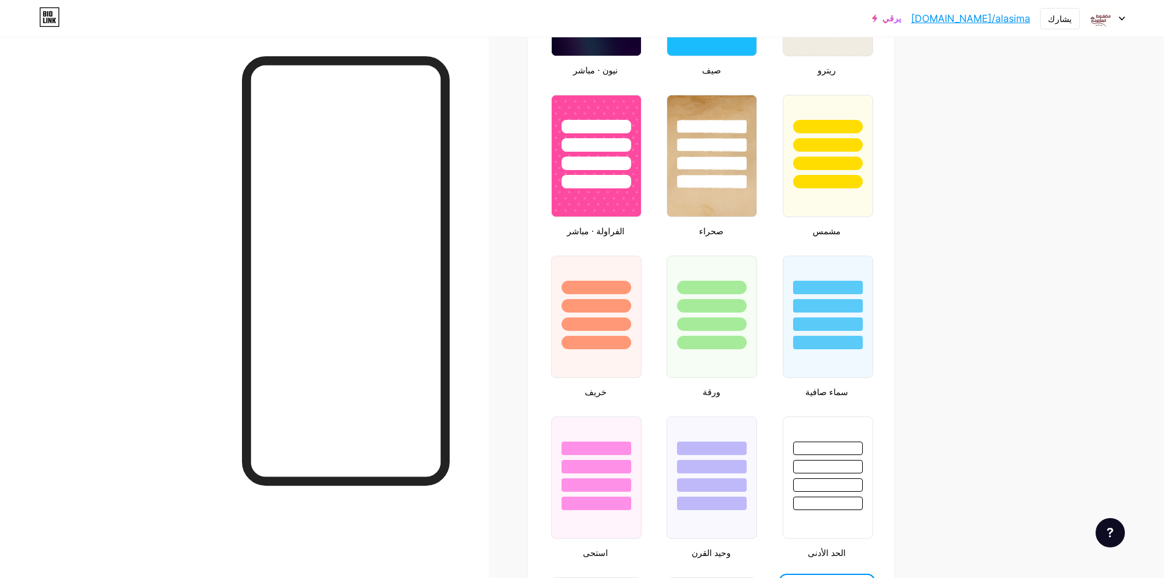
type input "#62df98"
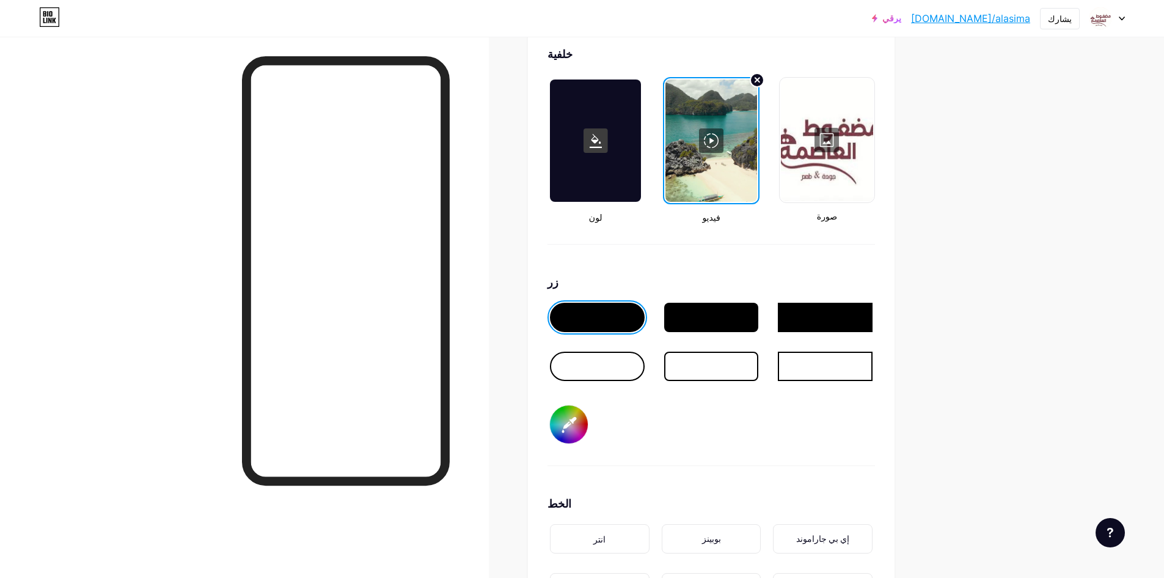
scroll to position [1647, 0]
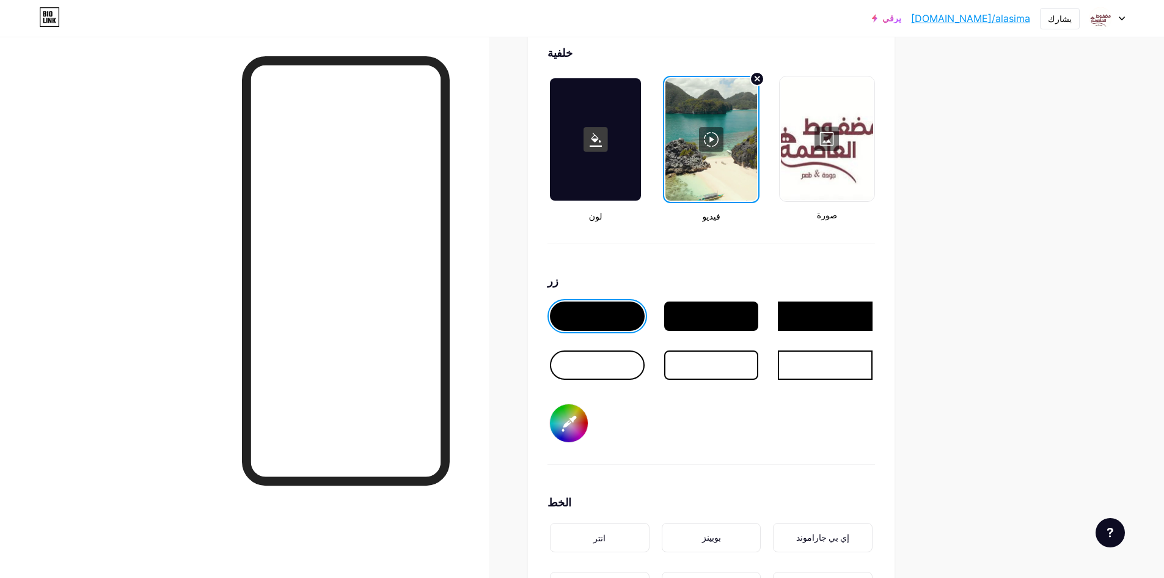
click at [721, 324] on div at bounding box center [711, 315] width 95 height 29
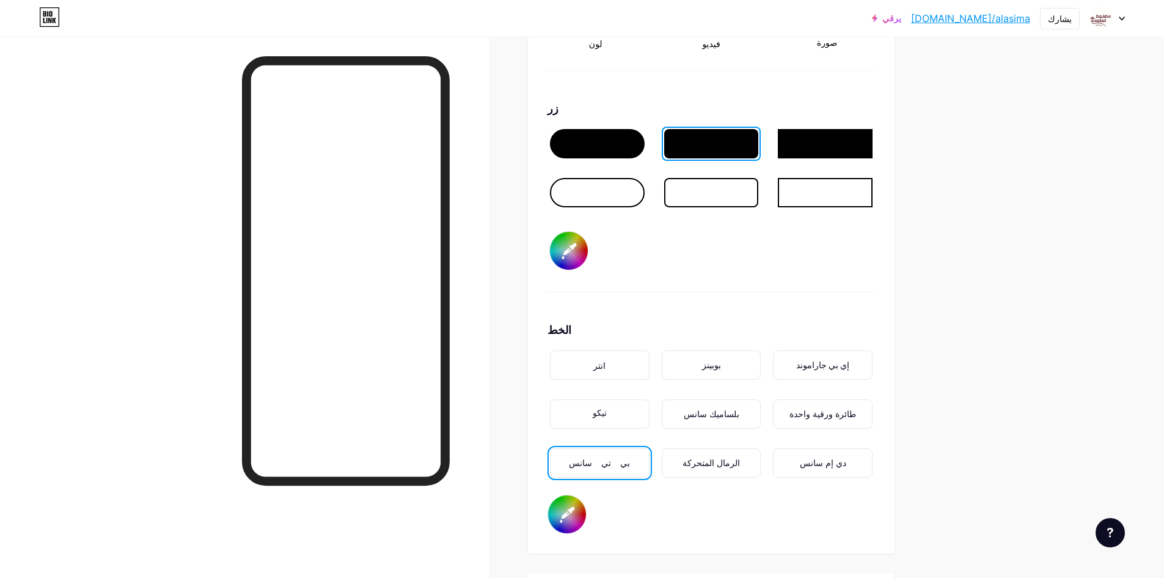
scroll to position [1830, 0]
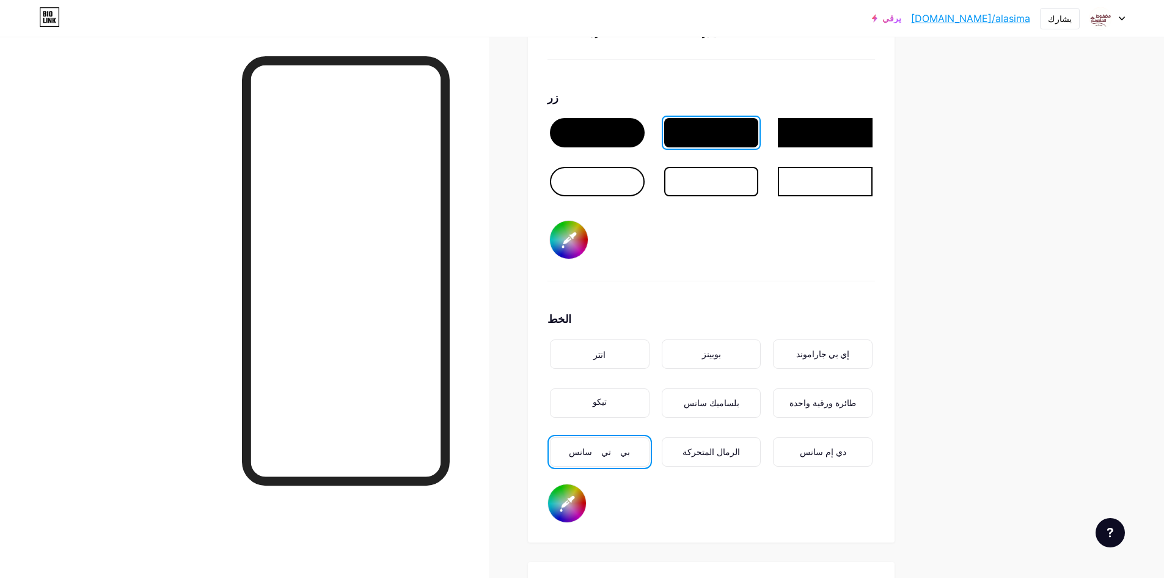
click at [562, 498] on input "#ffffff" at bounding box center [567, 503] width 38 height 38
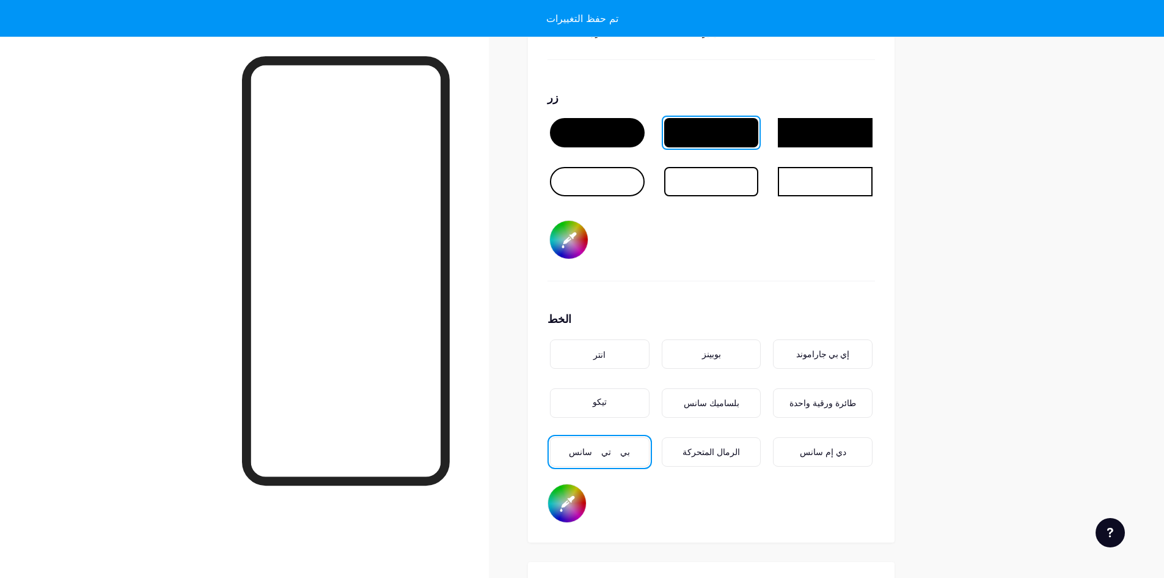
type input "#fdfdfc"
click at [570, 238] on input "#62df98" at bounding box center [569, 240] width 38 height 38
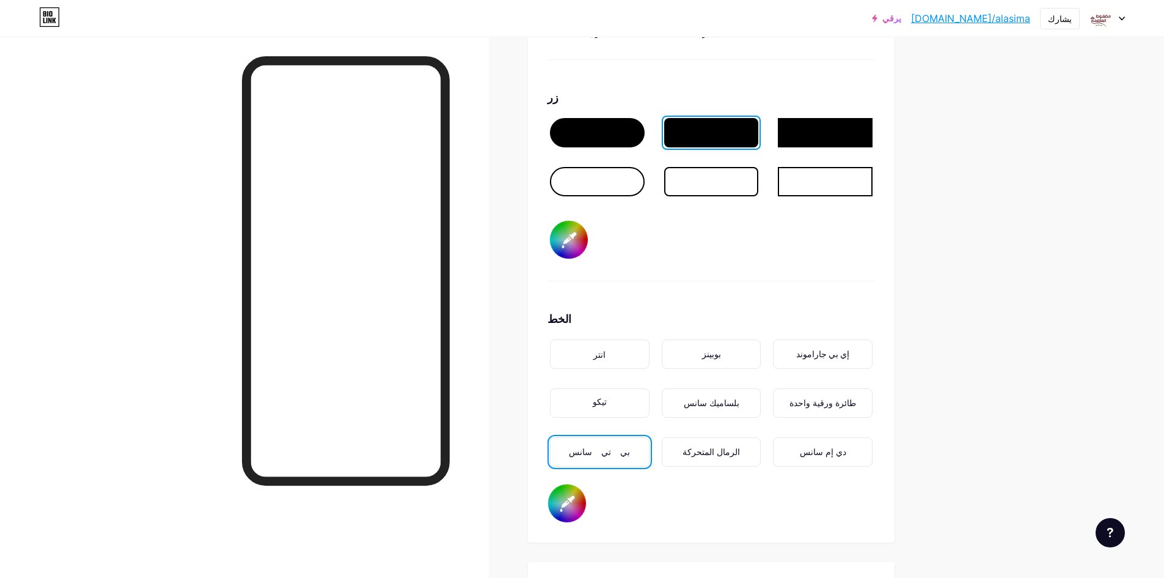
type input "#362aea"
click at [744, 477] on div "انتر بوبينز إي بي [PERSON_NAME] بلساميك سانس طائرة ورقية واحدة بي تي سانس الرما…" at bounding box center [712, 410] width 328 height 147
click at [727, 446] on font "الرمال المتحركة" at bounding box center [711, 451] width 57 height 11
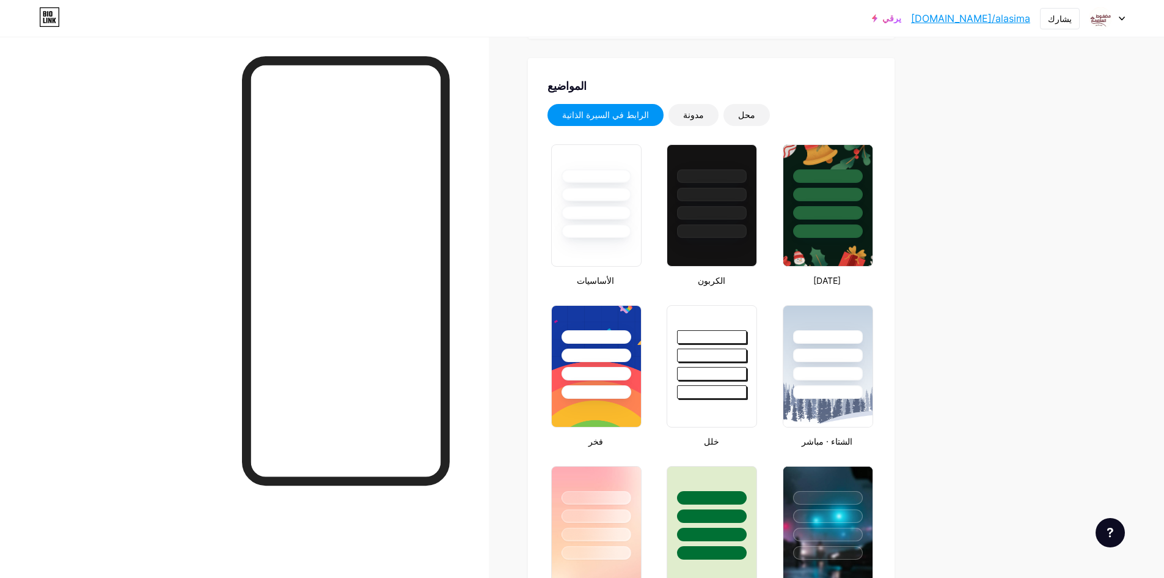
scroll to position [0, 0]
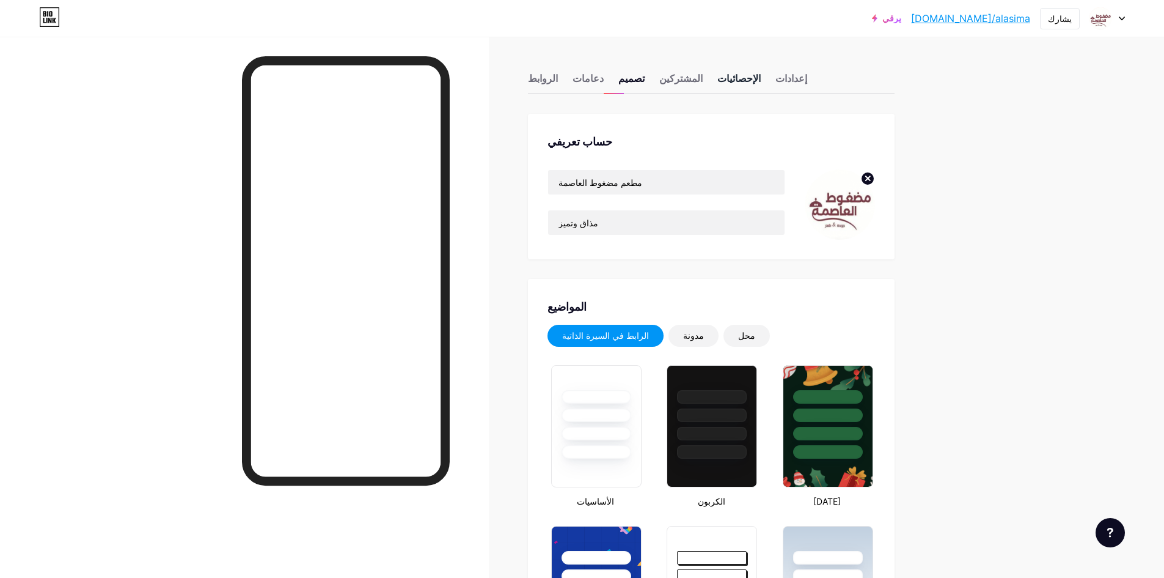
click at [719, 75] on font "الإحصائيات" at bounding box center [739, 78] width 43 height 12
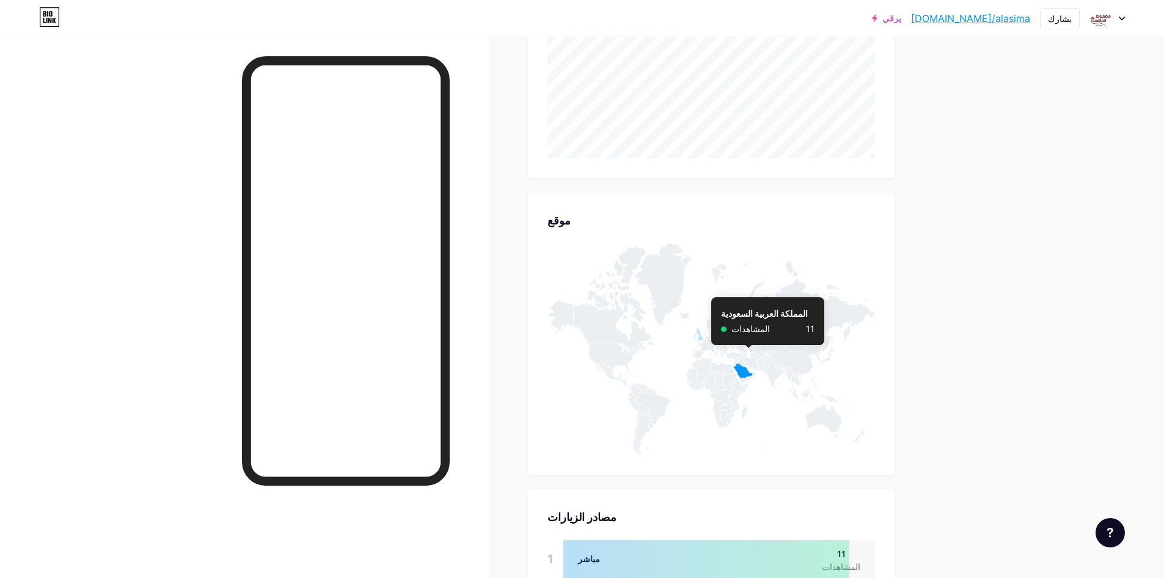
scroll to position [614, 0]
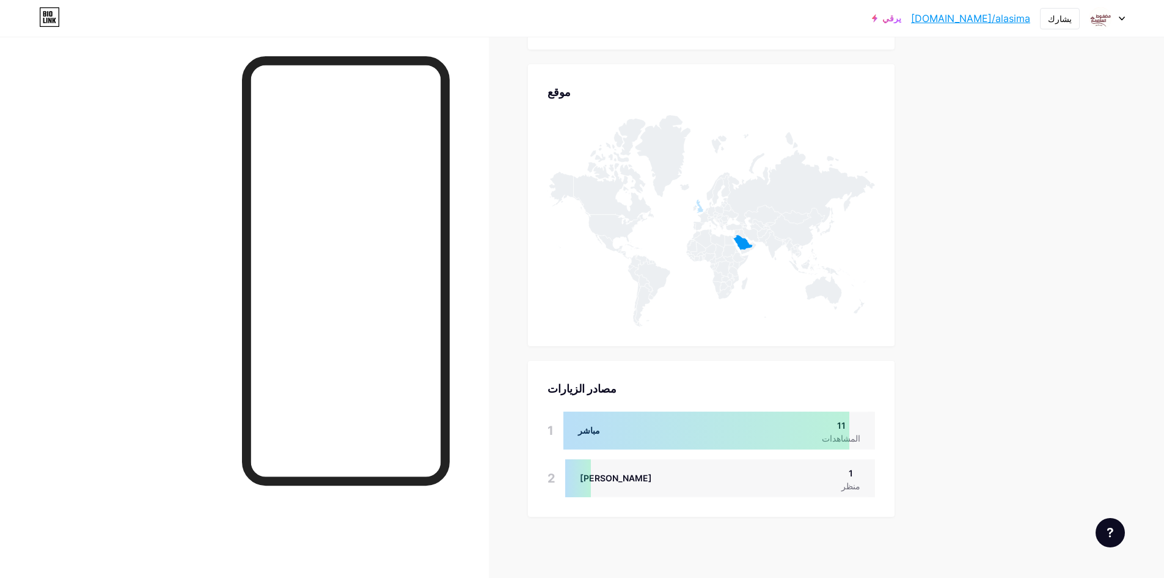
click at [660, 476] on div "[PERSON_NAME] 1 منظر" at bounding box center [720, 478] width 310 height 38
click at [616, 433] on div at bounding box center [707, 430] width 286 height 38
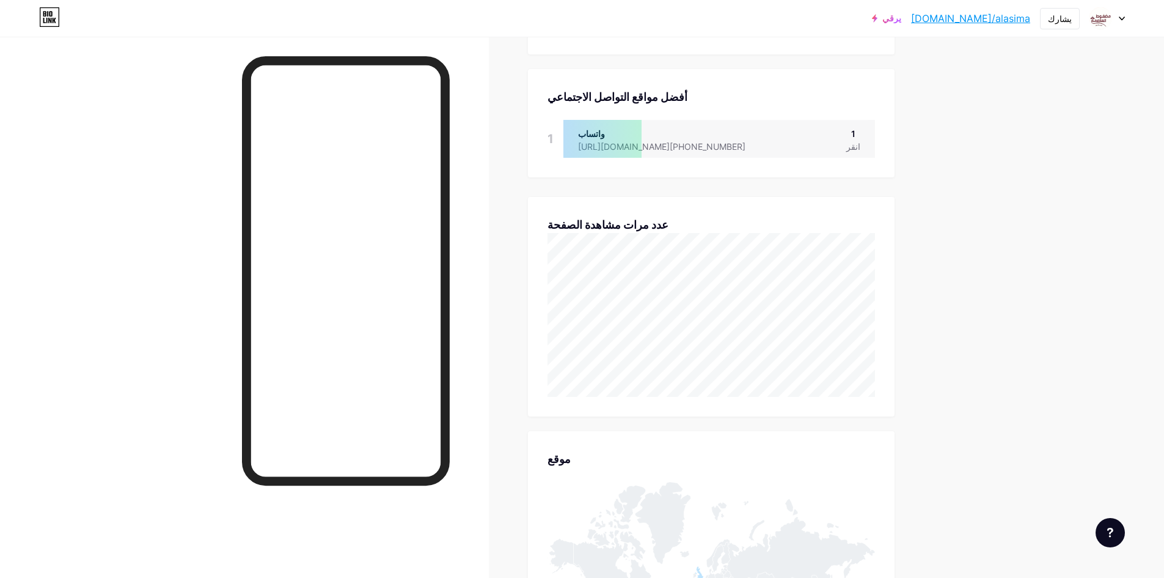
scroll to position [0, 0]
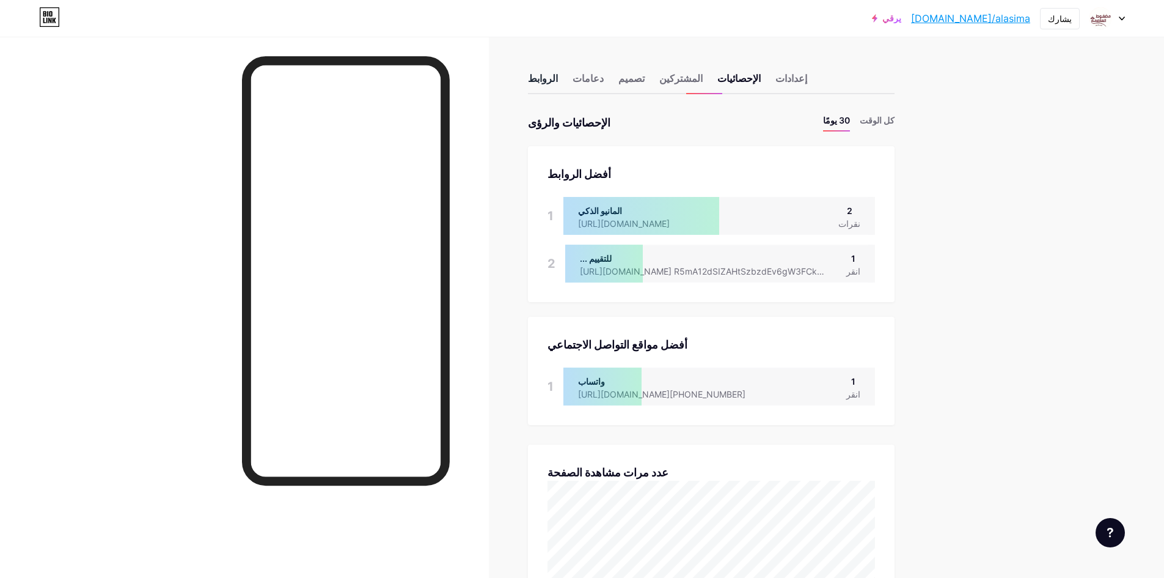
click at [540, 82] on font "الروابط" at bounding box center [543, 78] width 30 height 12
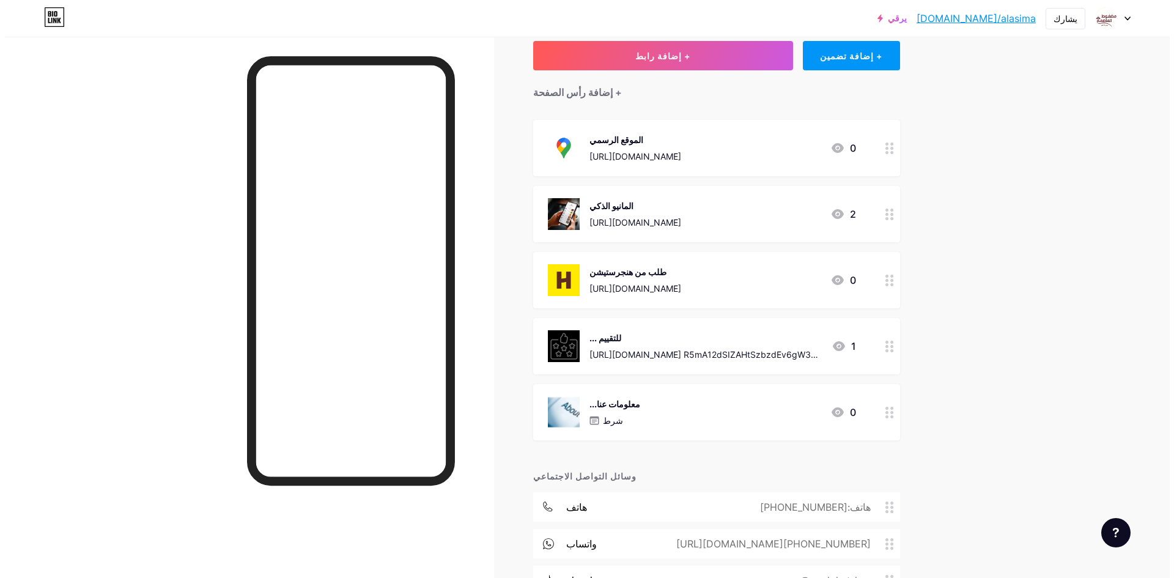
scroll to position [224, 0]
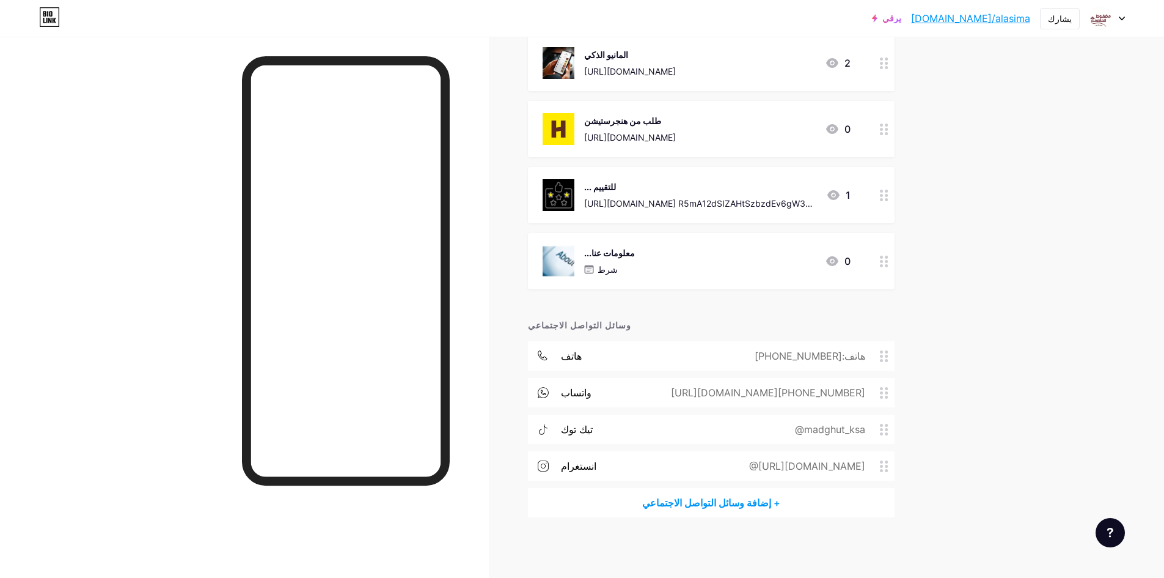
click at [757, 501] on font "+ إضافة وسائل التواصل الاجتماعي" at bounding box center [711, 502] width 138 height 12
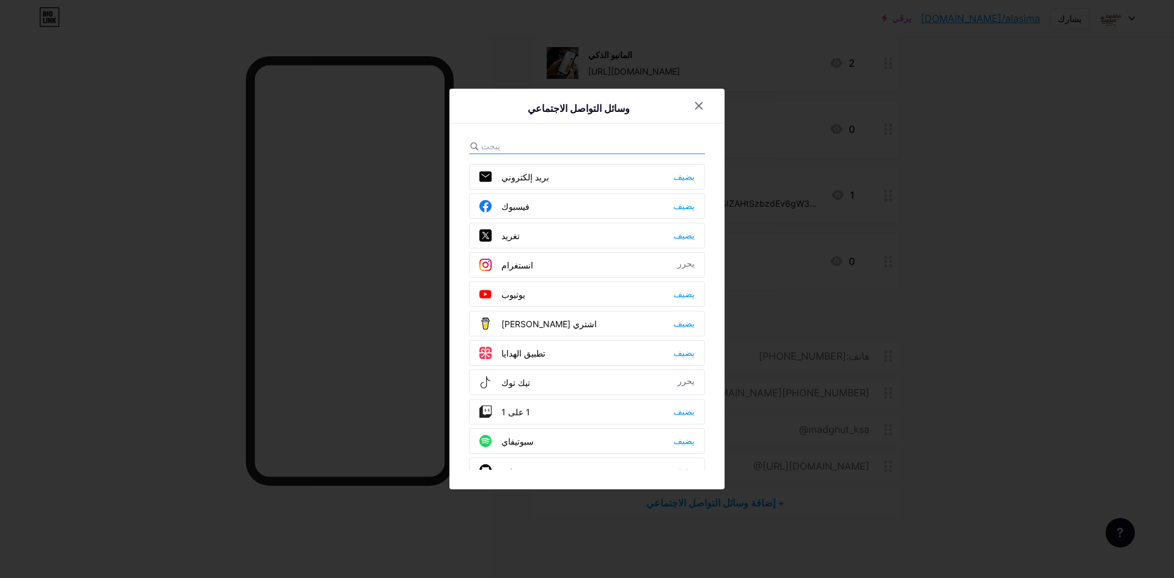
click at [535, 296] on div "يوتيوب يضيف" at bounding box center [587, 294] width 236 height 26
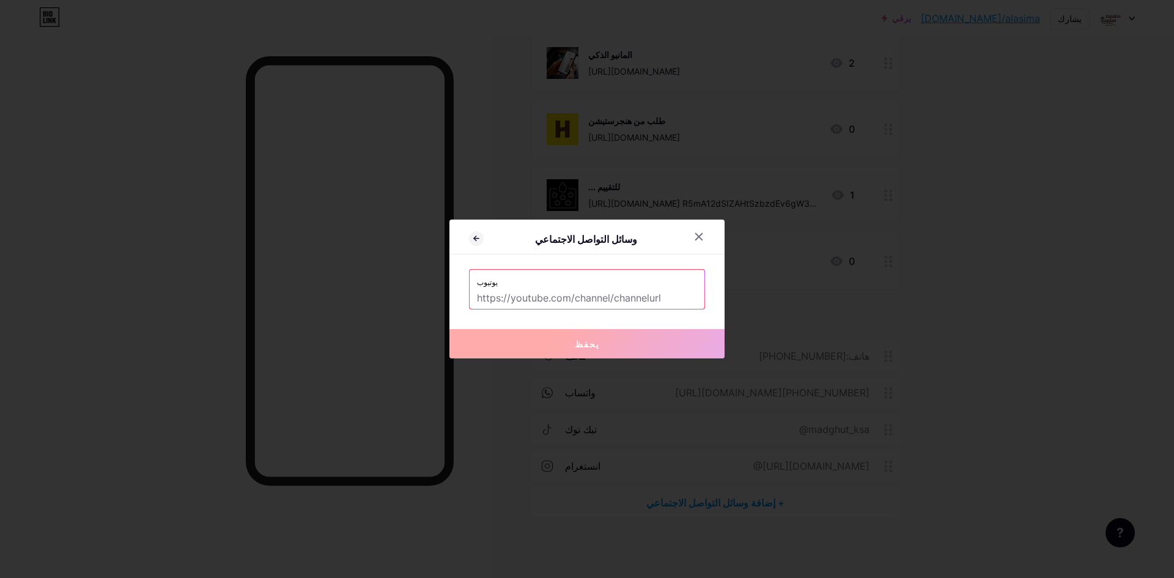
click at [538, 297] on input "text" at bounding box center [587, 298] width 220 height 21
paste input "[URL][DOMAIN_NAME]"
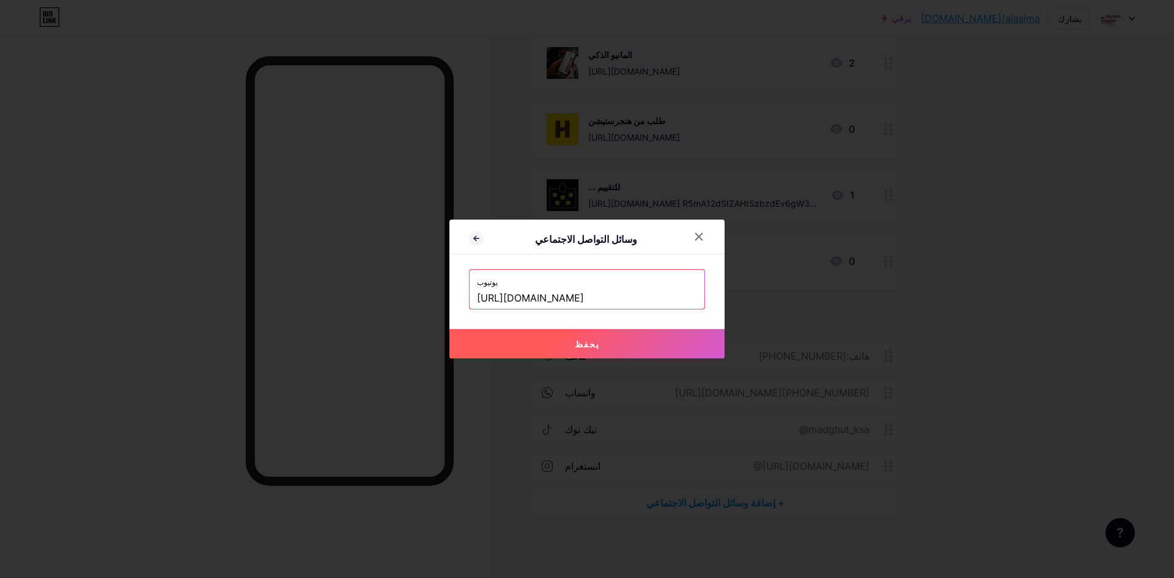
scroll to position [0, 100]
type input "[URL][DOMAIN_NAME]"
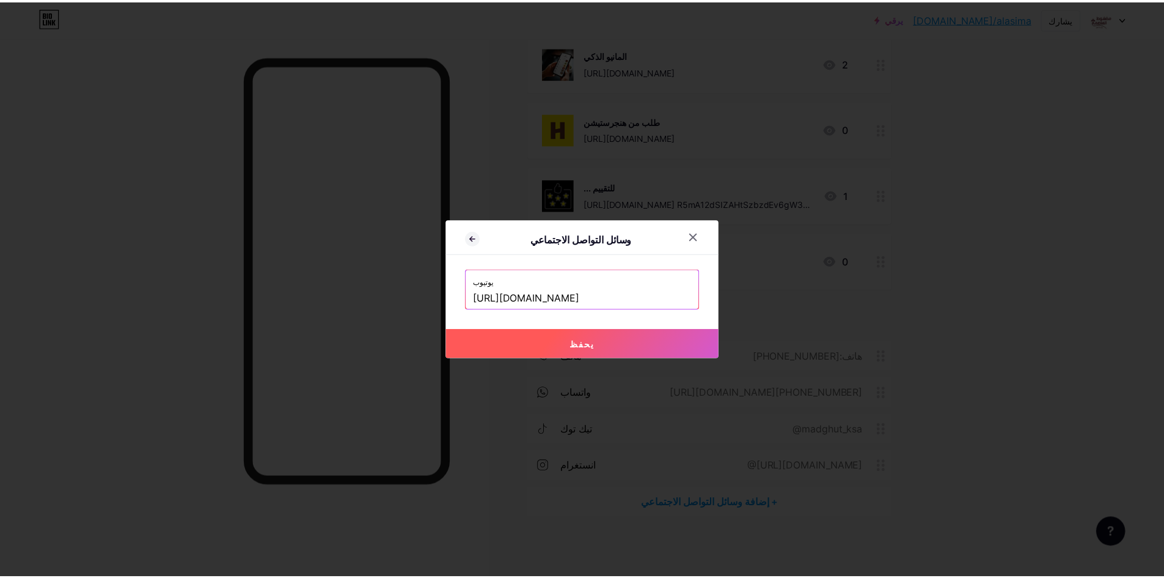
scroll to position [0, 0]
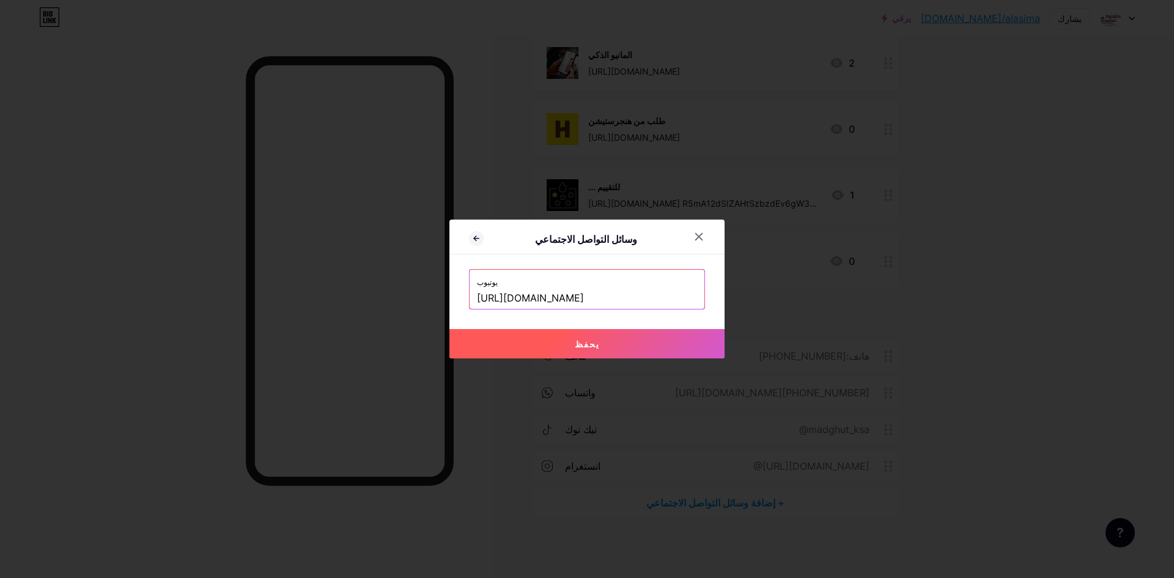
click at [647, 343] on button "يحفظ" at bounding box center [586, 343] width 275 height 29
